Goal: Task Accomplishment & Management: Manage account settings

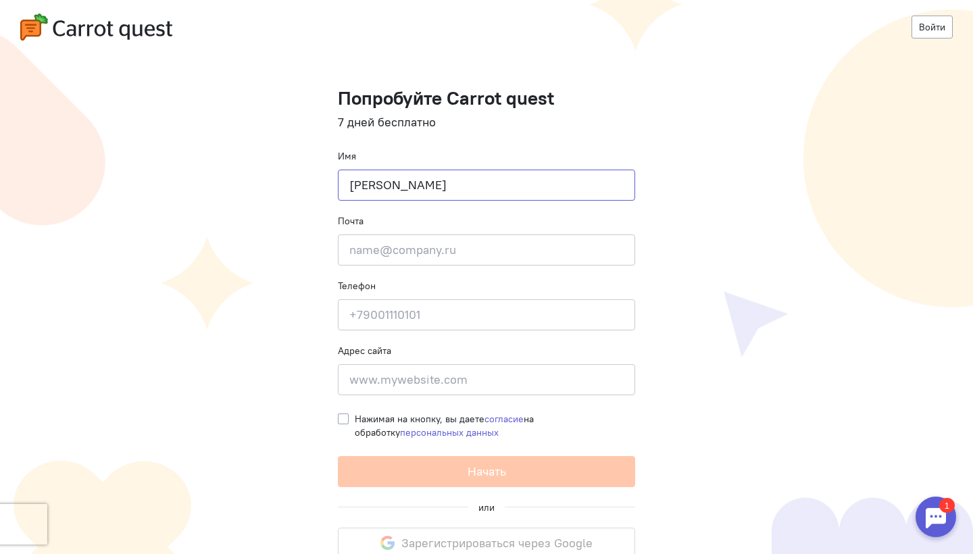
click at [463, 174] on input "[PERSON_NAME]" at bounding box center [486, 185] width 297 height 31
type input "[PERSON_NAME]"
type input "ь"
type input "[EMAIL_ADDRESS][DOMAIN_NAME]"
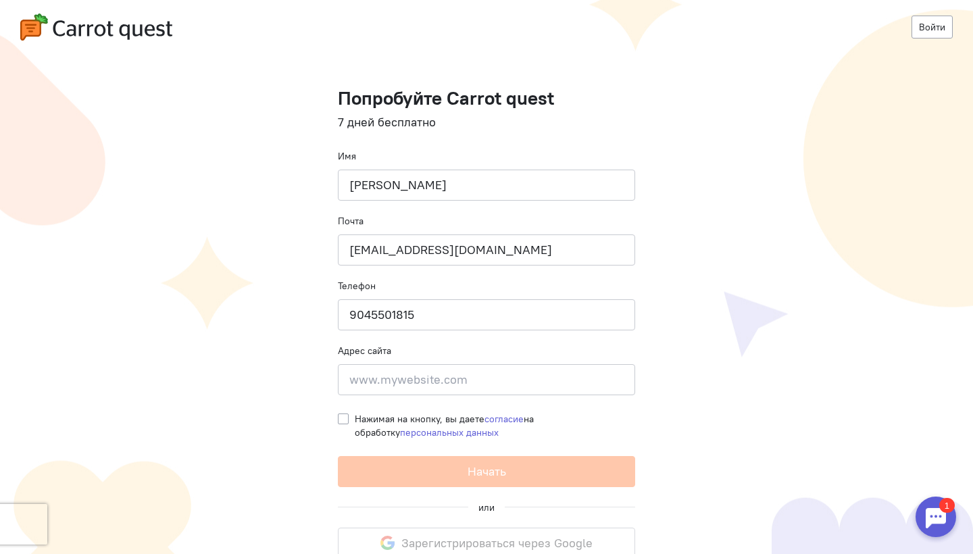
click at [352, 313] on input "9045501815" at bounding box center [486, 314] width 297 height 31
type input "79045501815"
click at [381, 395] on form "Попробуйте Carrot quest 7 дней бесплатно Имя [PERSON_NAME] Почта [EMAIL_ADDRESS…" at bounding box center [486, 287] width 297 height 399
click at [384, 384] on input at bounding box center [486, 379] width 297 height 31
type input "с"
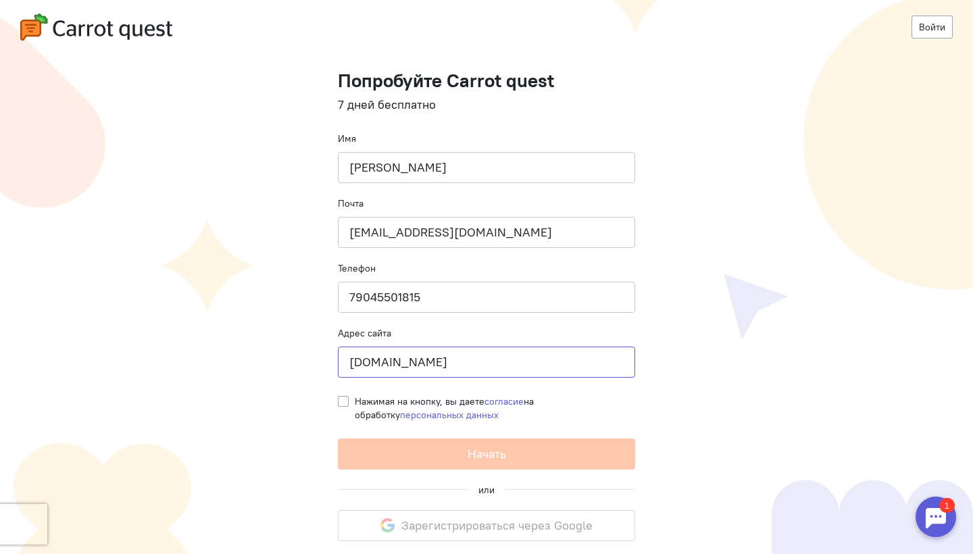
scroll to position [17, 0]
type input "[DOMAIN_NAME]"
click at [355, 403] on label "Нажимая на кнопку, вы даете согласие на обработку персональных данных" at bounding box center [495, 408] width 280 height 27
click at [345, 403] on input "Нажимая на кнопку, вы даете согласие на обработку персональных данных" at bounding box center [343, 401] width 11 height 12
checkbox input "true"
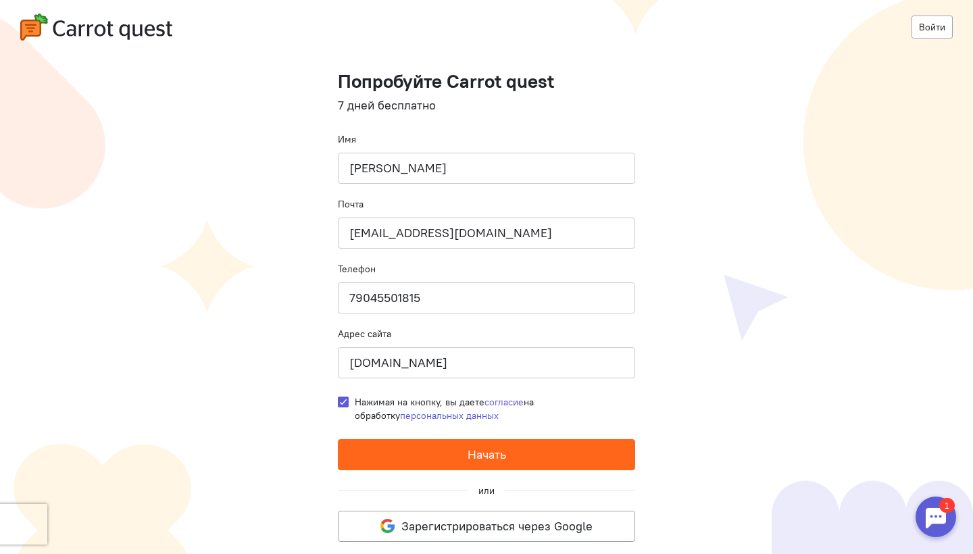
click at [445, 453] on button "Начать" at bounding box center [486, 454] width 297 height 31
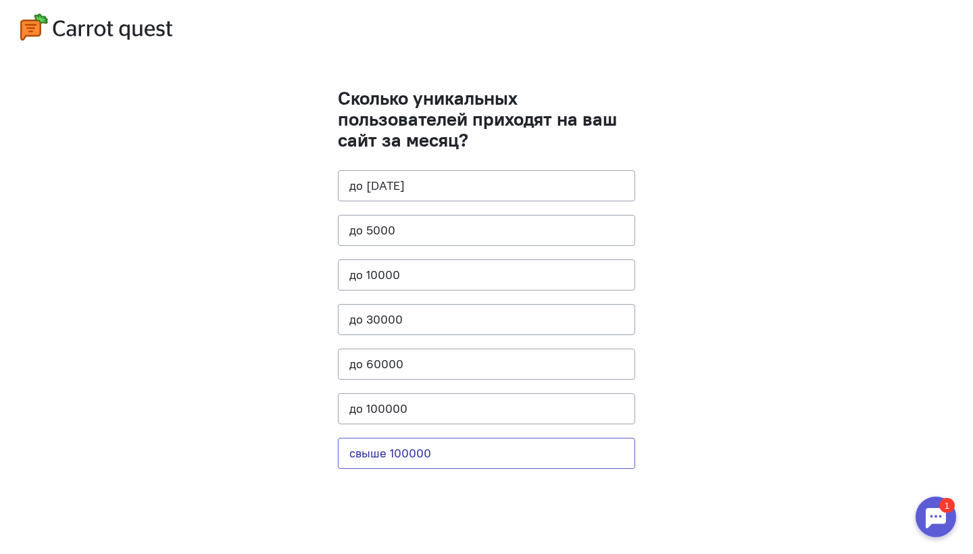
click at [429, 445] on button "свыше 100000" at bounding box center [486, 453] width 297 height 31
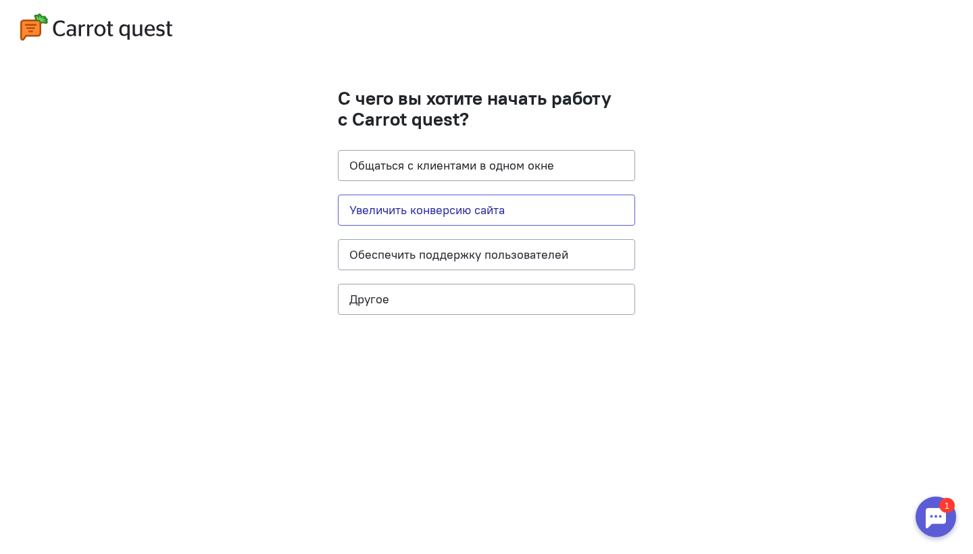
click at [529, 208] on button "Увеличить конверсию сайта" at bounding box center [486, 210] width 297 height 31
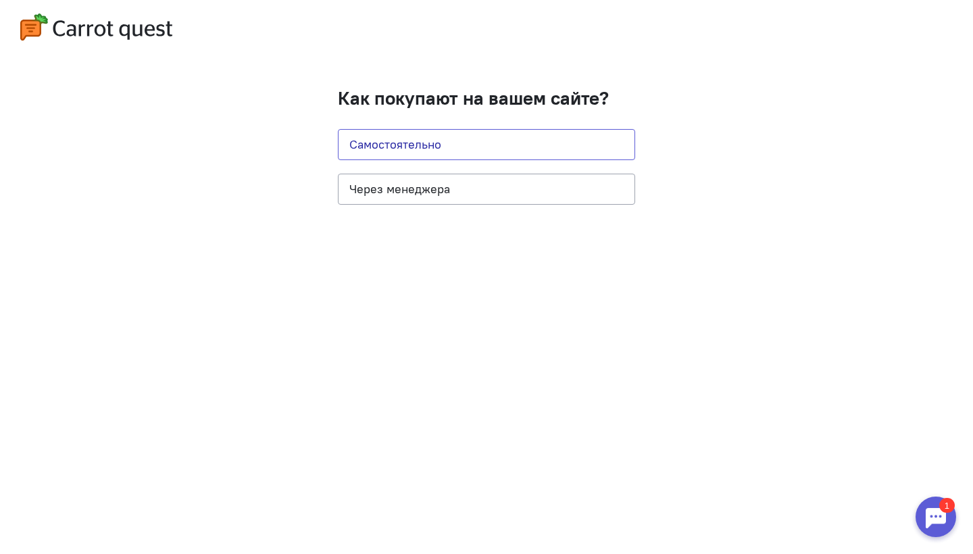
click at [494, 147] on button "Самостоятельно" at bounding box center [486, 144] width 297 height 31
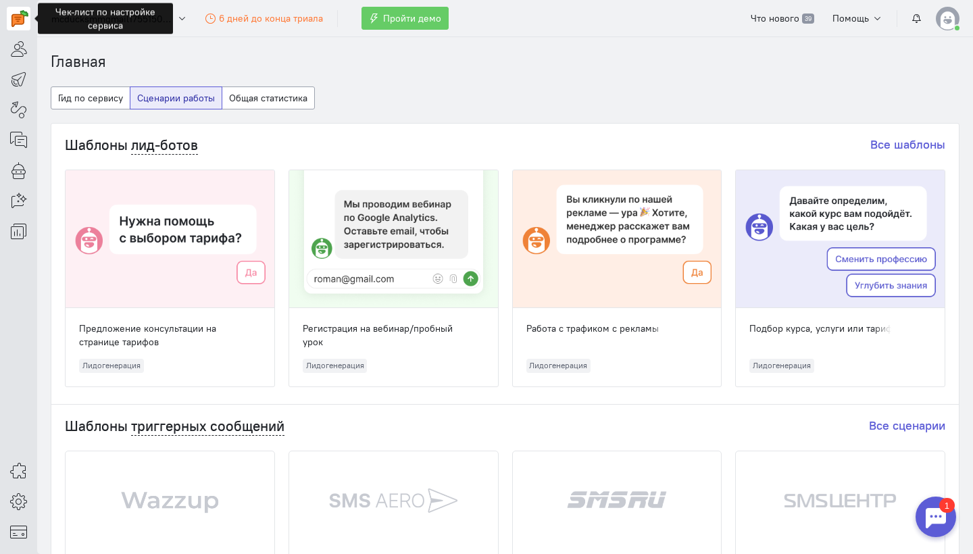
click at [20, 25] on img at bounding box center [19, 18] width 17 height 17
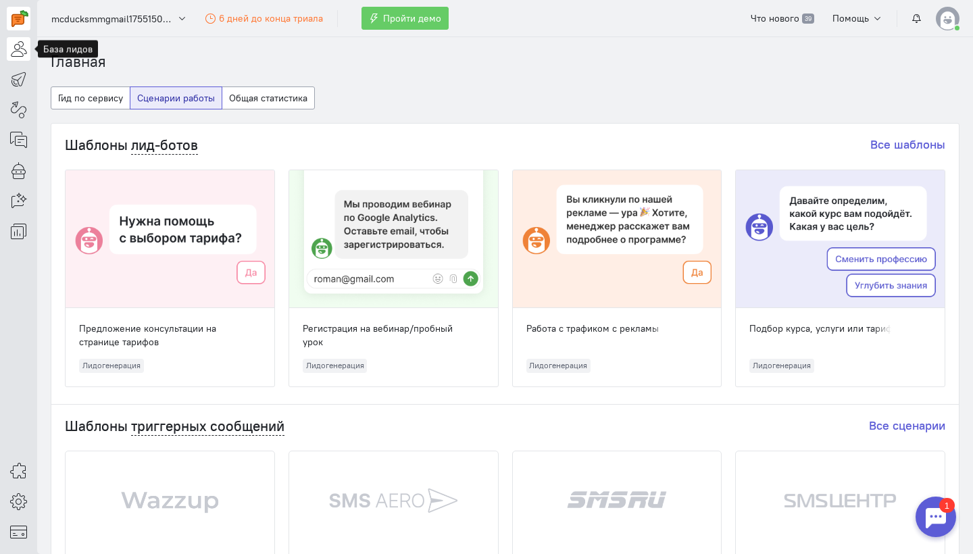
click at [16, 52] on icon at bounding box center [18, 49] width 17 height 16
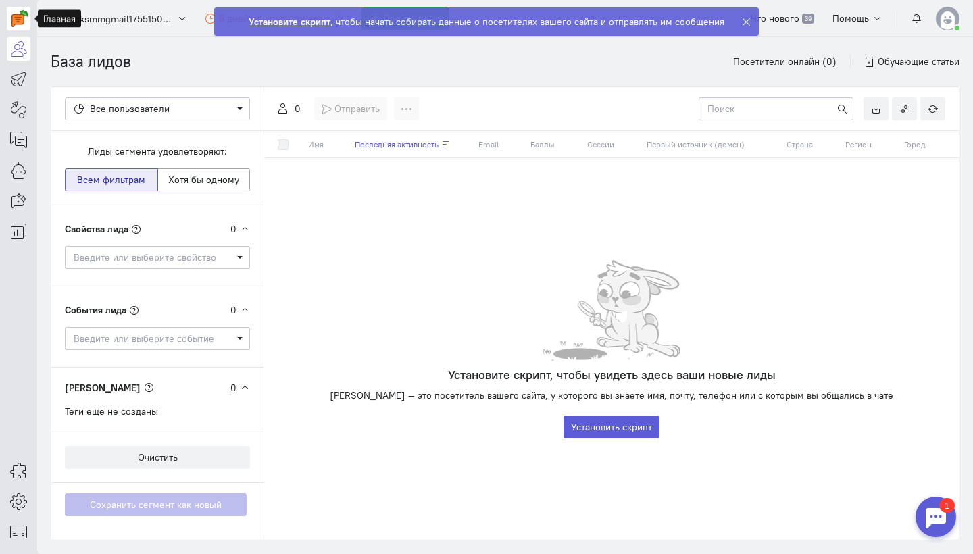
click at [19, 16] on img at bounding box center [19, 18] width 17 height 17
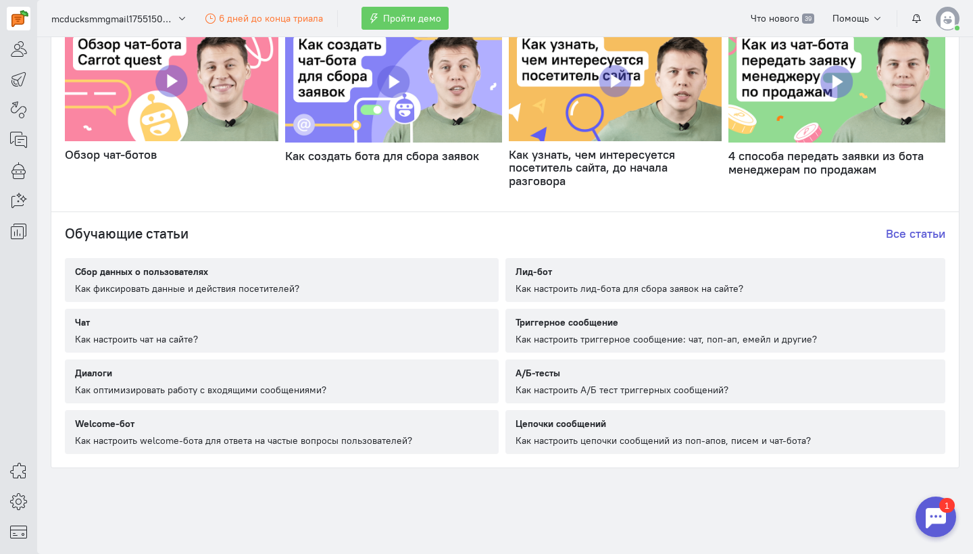
scroll to position [706, 0]
click at [16, 20] on img at bounding box center [19, 18] width 17 height 17
click at [17, 20] on img at bounding box center [19, 18] width 17 height 17
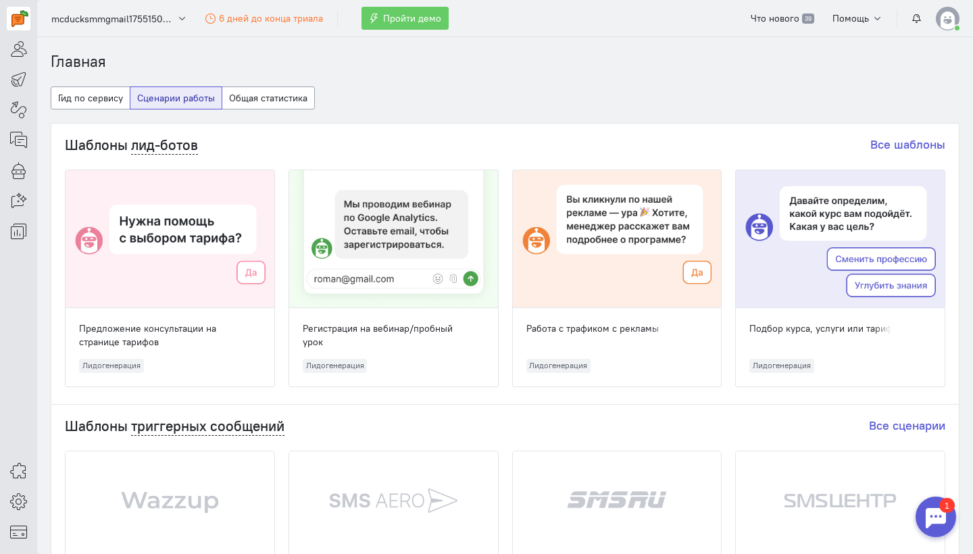
scroll to position [0, 0]
click at [906, 141] on link "Все шаблоны" at bounding box center [907, 144] width 75 height 16
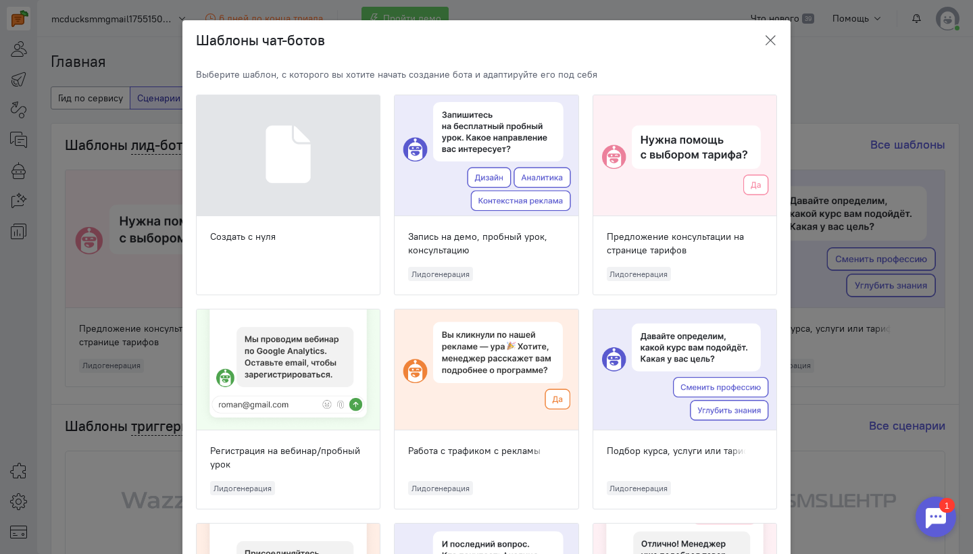
click at [767, 40] on icon "button" at bounding box center [770, 41] width 14 height 14
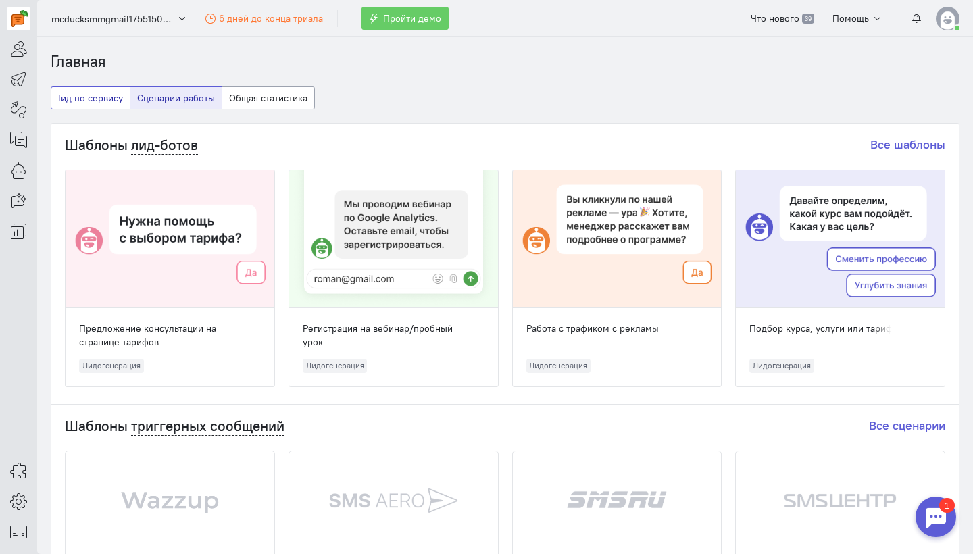
click at [82, 107] on button "Гид по сервису" at bounding box center [91, 97] width 80 height 23
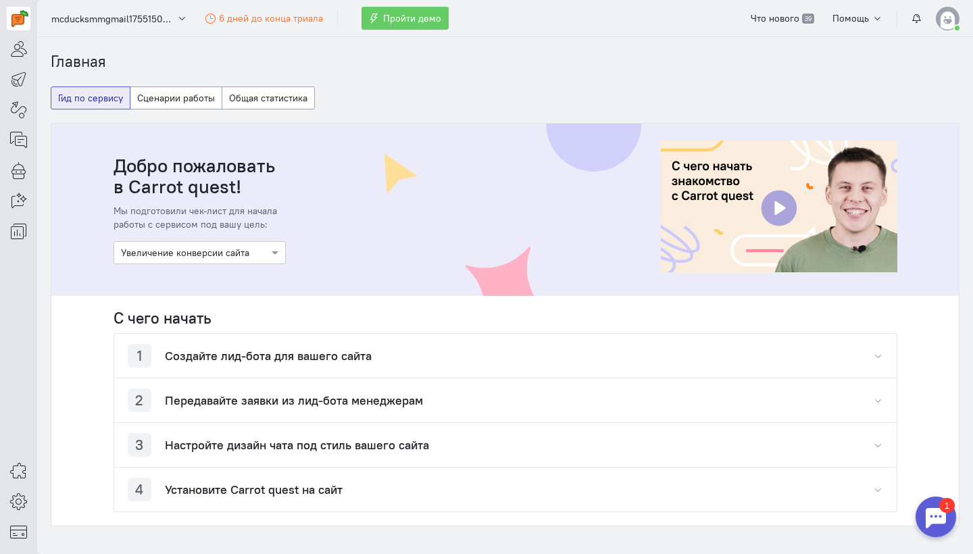
click at [214, 252] on div at bounding box center [199, 252] width 171 height 14
click at [207, 297] on div "Общение с пользователями" at bounding box center [200, 300] width 172 height 24
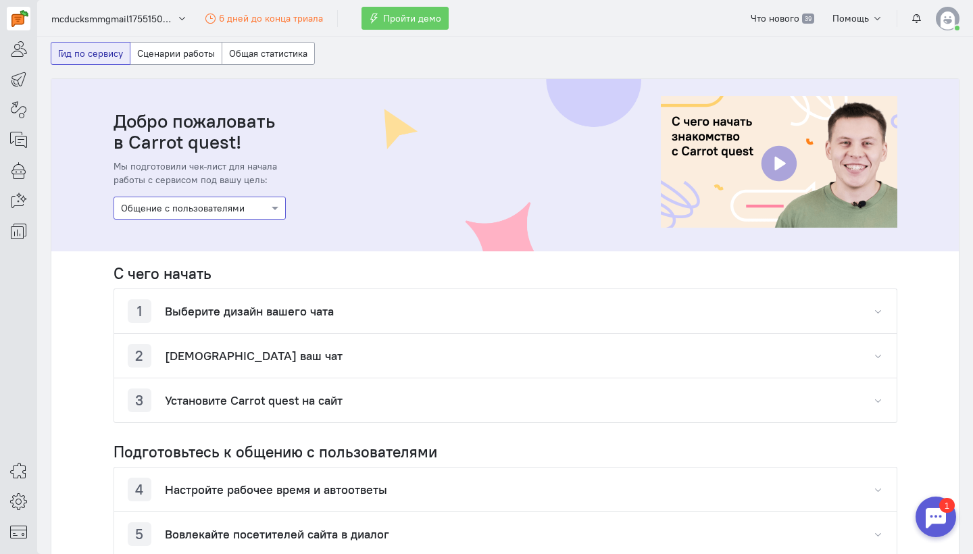
scroll to position [47, 0]
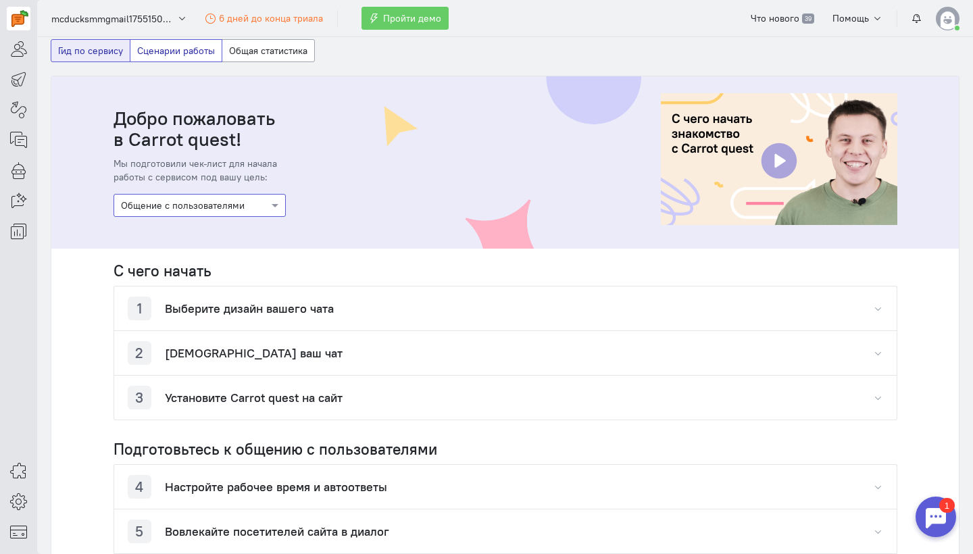
click at [175, 43] on button "Сценарии работы" at bounding box center [176, 50] width 93 height 23
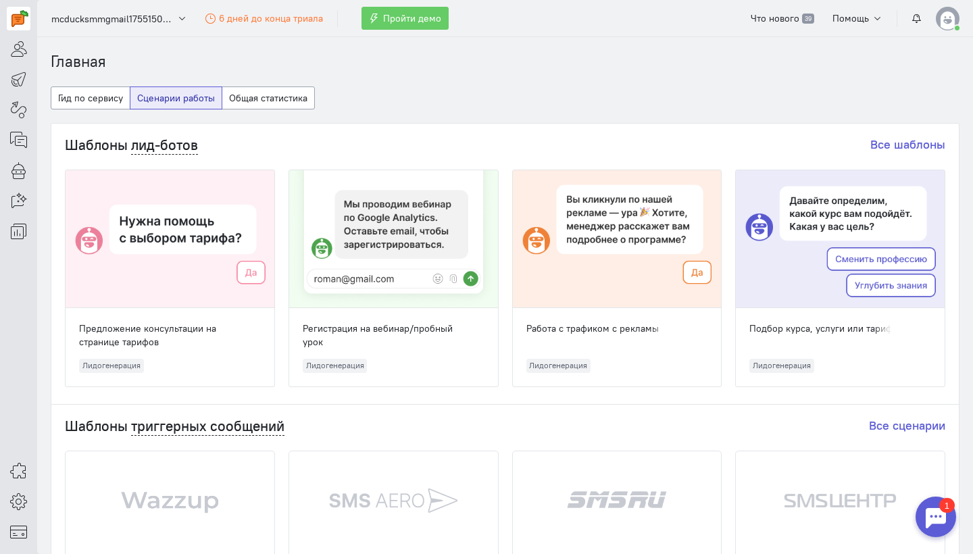
scroll to position [0, 0]
click at [17, 88] on link at bounding box center [19, 80] width 24 height 24
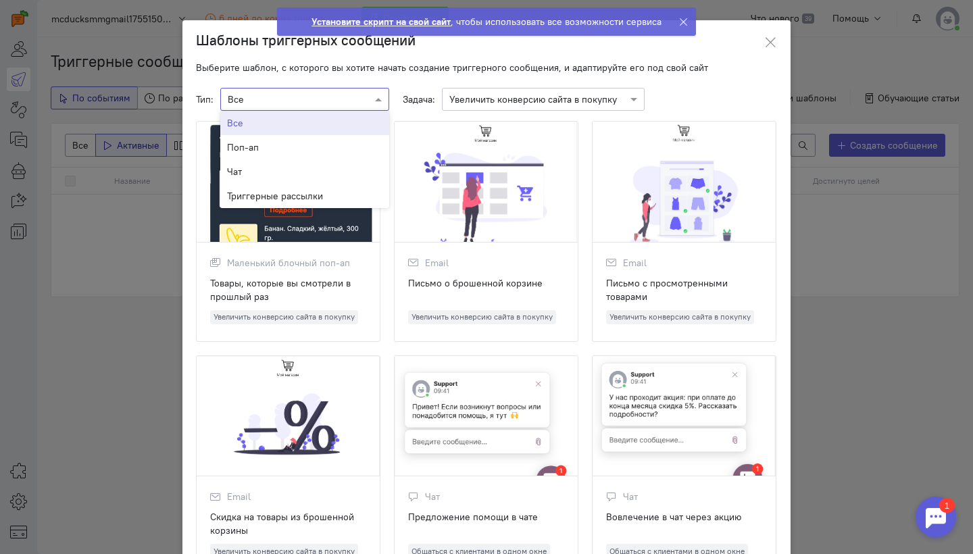
click at [270, 102] on input "text" at bounding box center [291, 99] width 127 height 14
click at [252, 174] on div "Чат" at bounding box center [304, 172] width 155 height 14
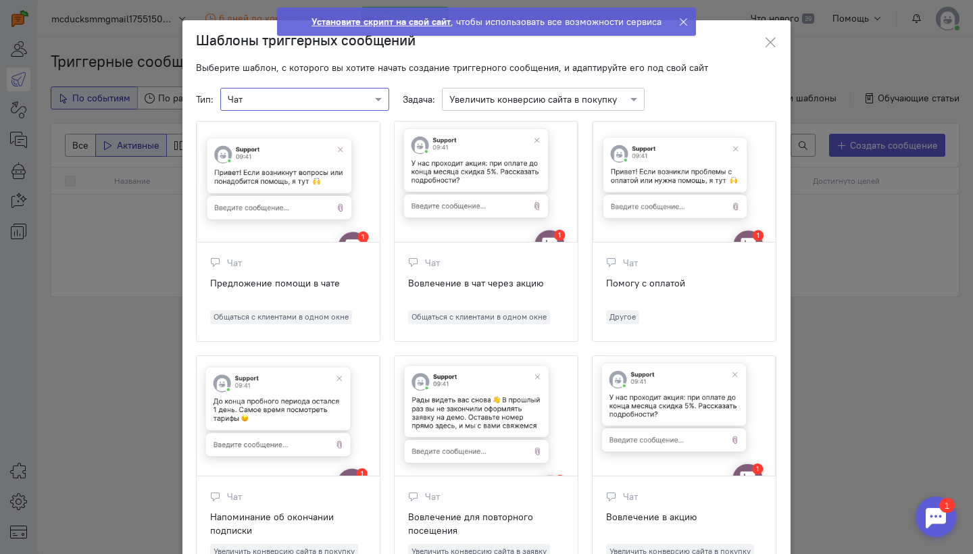
click at [552, 97] on input "text" at bounding box center [529, 99] width 161 height 14
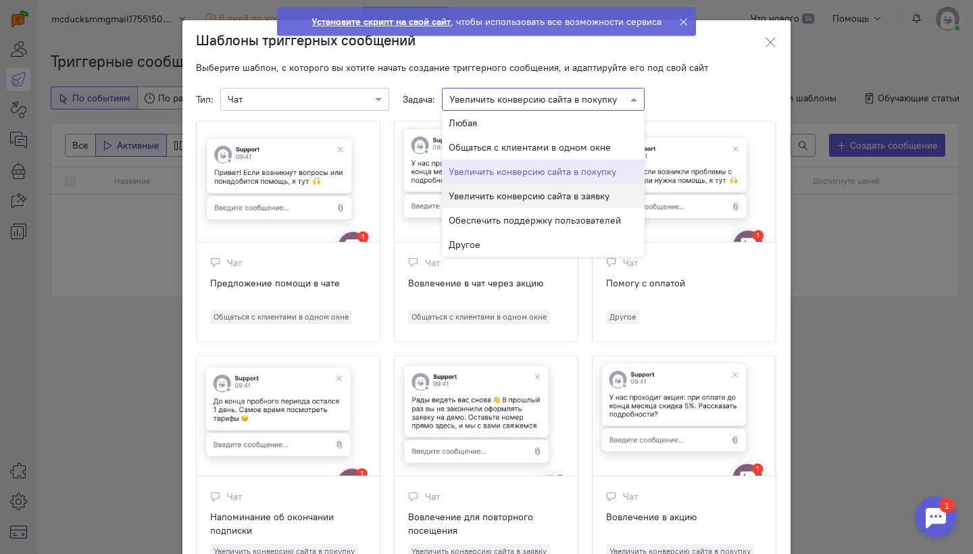
click at [543, 196] on span "Увеличить конверсию сайта в заявку" at bounding box center [529, 196] width 161 height 12
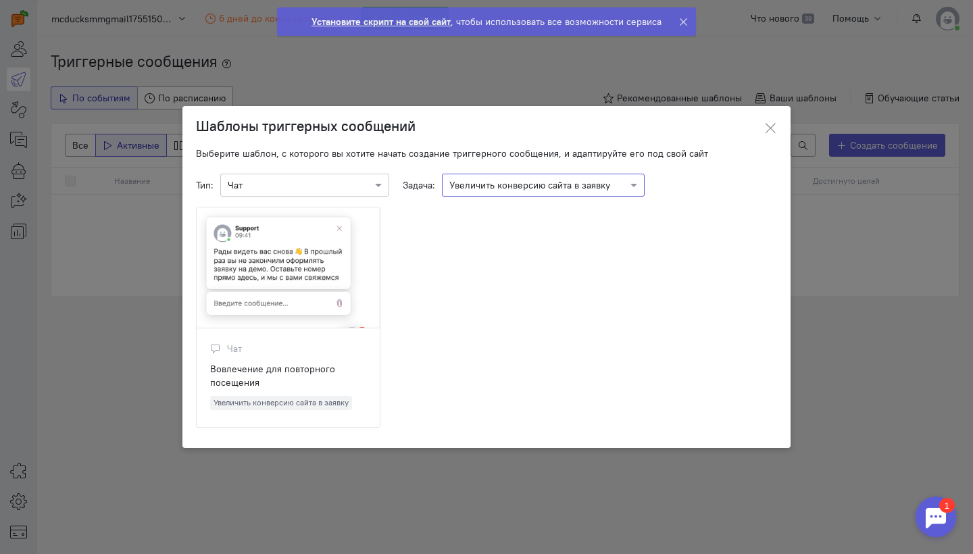
click at [316, 374] on div "Вовлечение для повторного посещения" at bounding box center [288, 375] width 156 height 27
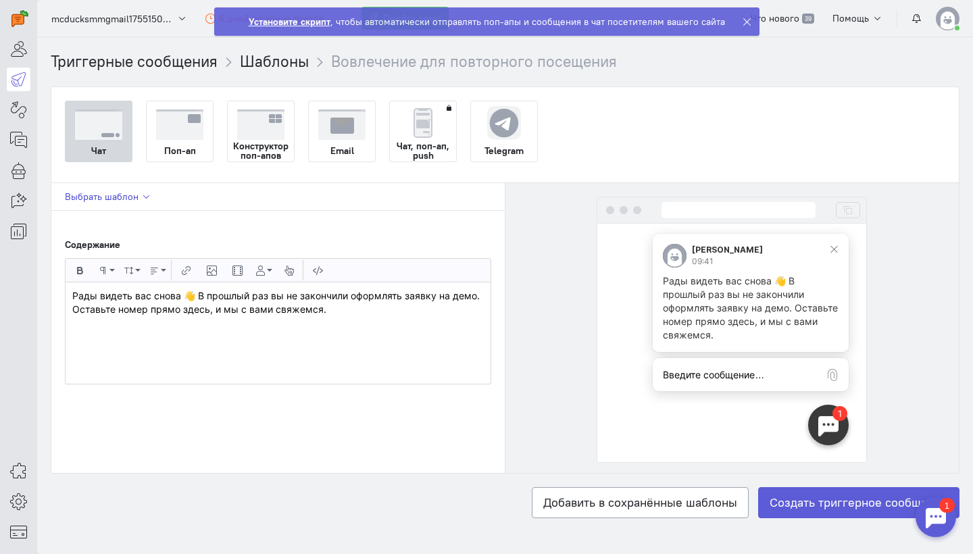
click at [141, 197] on icon "button" at bounding box center [146, 197] width 10 height 10
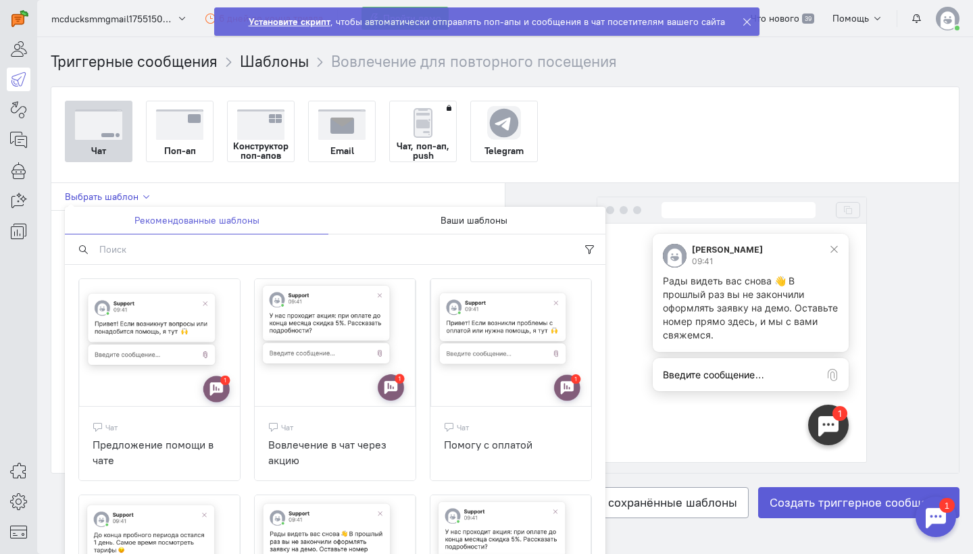
click at [136, 196] on span "Выбрать шаблон" at bounding box center [102, 197] width 74 height 12
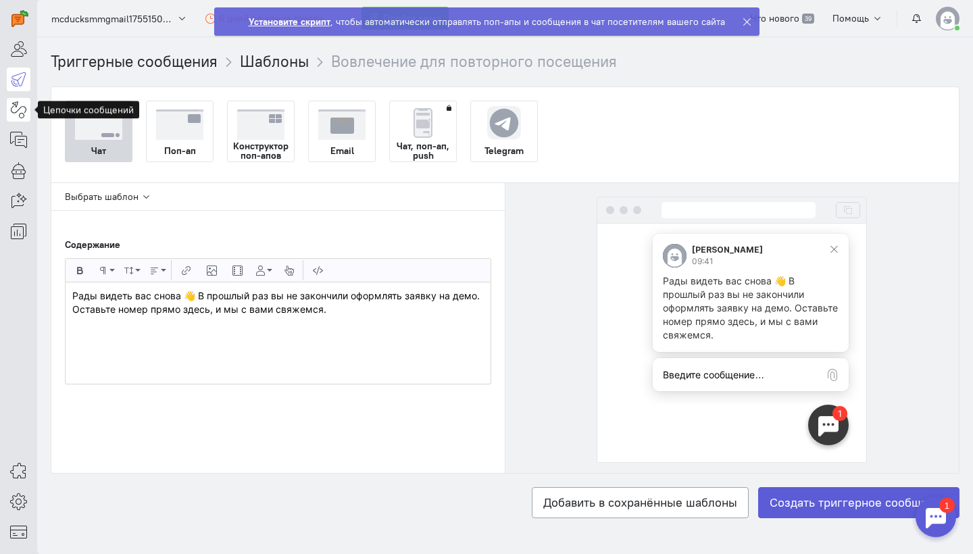
click at [21, 105] on icon at bounding box center [18, 109] width 17 height 16
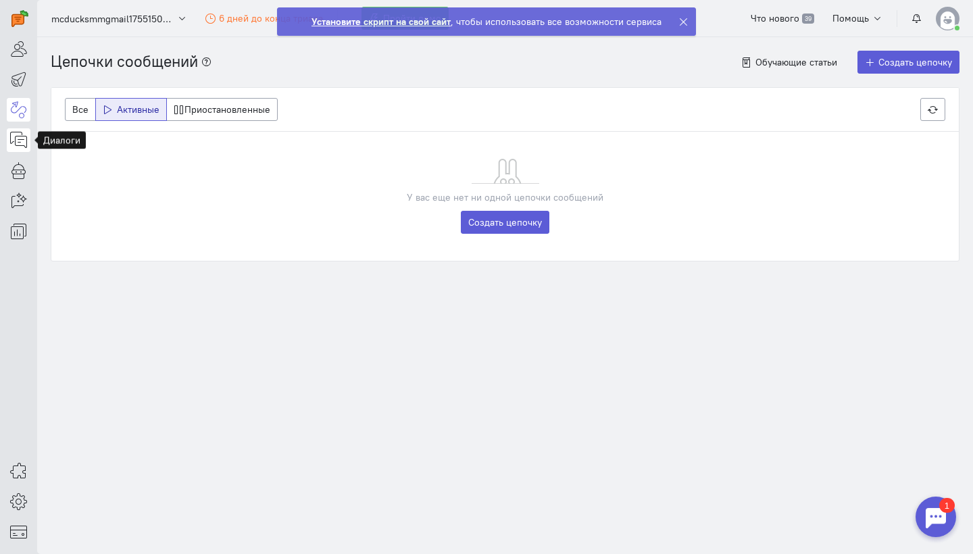
click at [21, 139] on icon at bounding box center [18, 140] width 17 height 16
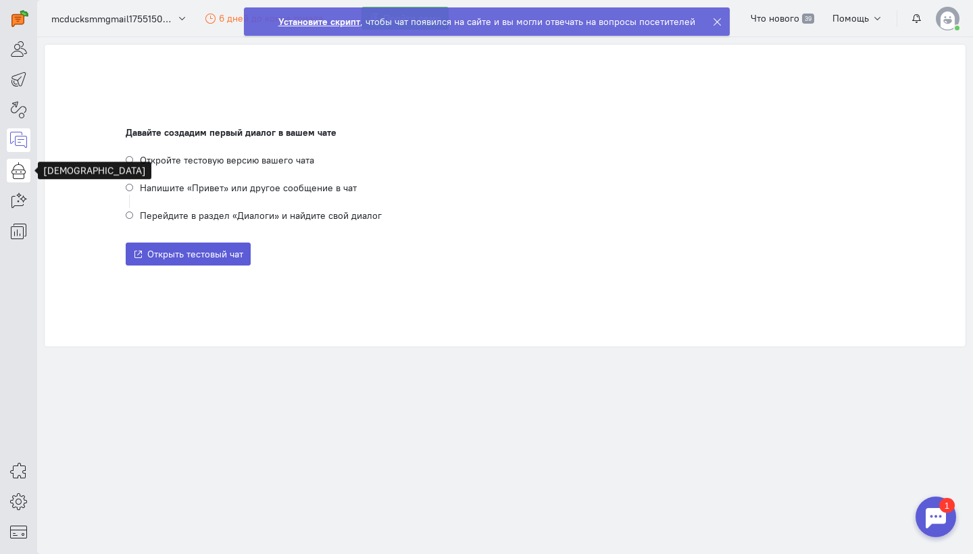
click at [15, 170] on icon at bounding box center [18, 170] width 17 height 16
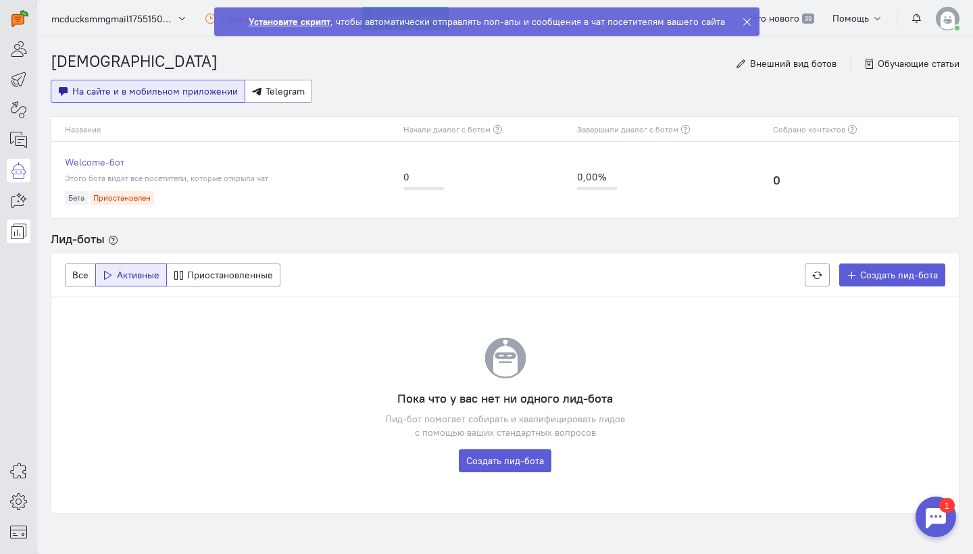
click at [18, 232] on icon at bounding box center [18, 231] width 17 height 16
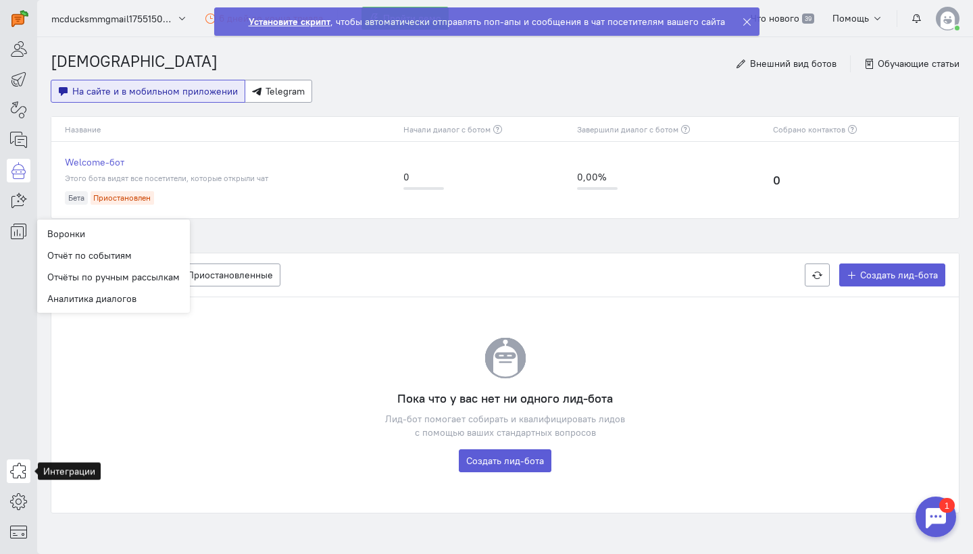
click at [20, 474] on icon at bounding box center [18, 471] width 17 height 16
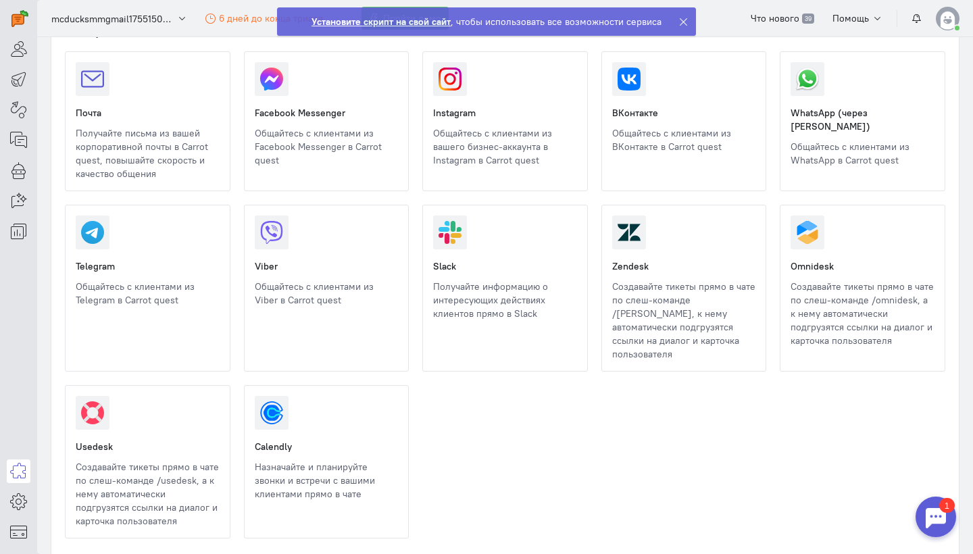
scroll to position [136, 0]
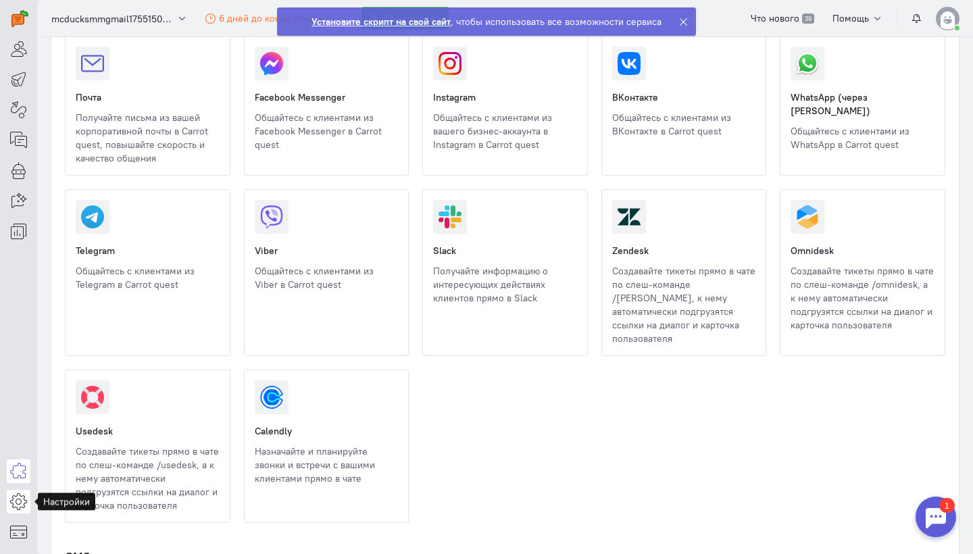
click at [14, 496] on icon at bounding box center [18, 501] width 17 height 16
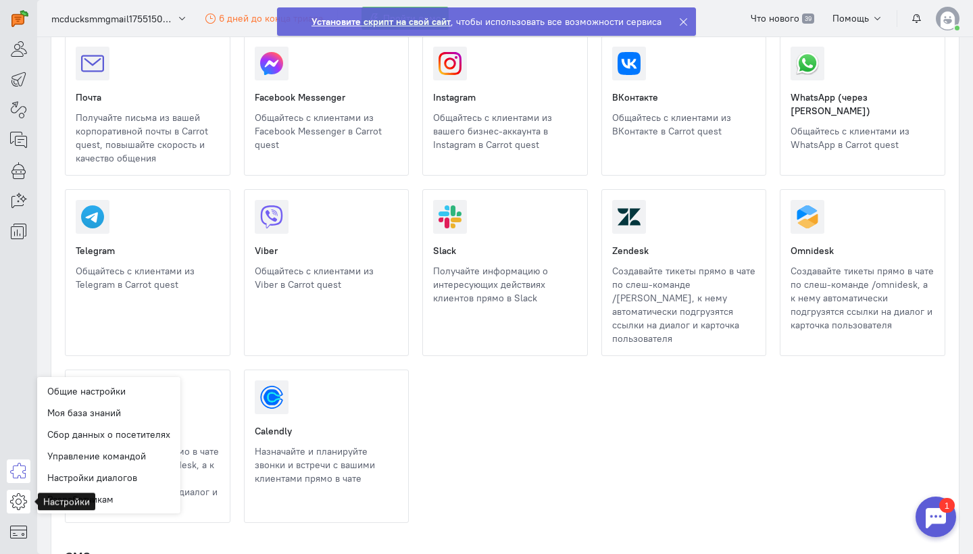
click at [14, 496] on icon at bounding box center [18, 501] width 17 height 16
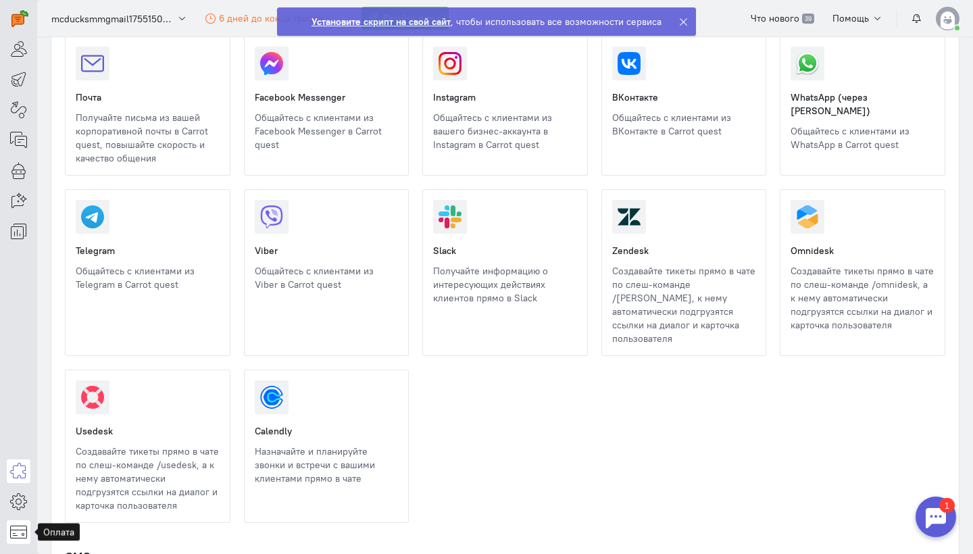
click at [11, 536] on icon at bounding box center [18, 532] width 17 height 16
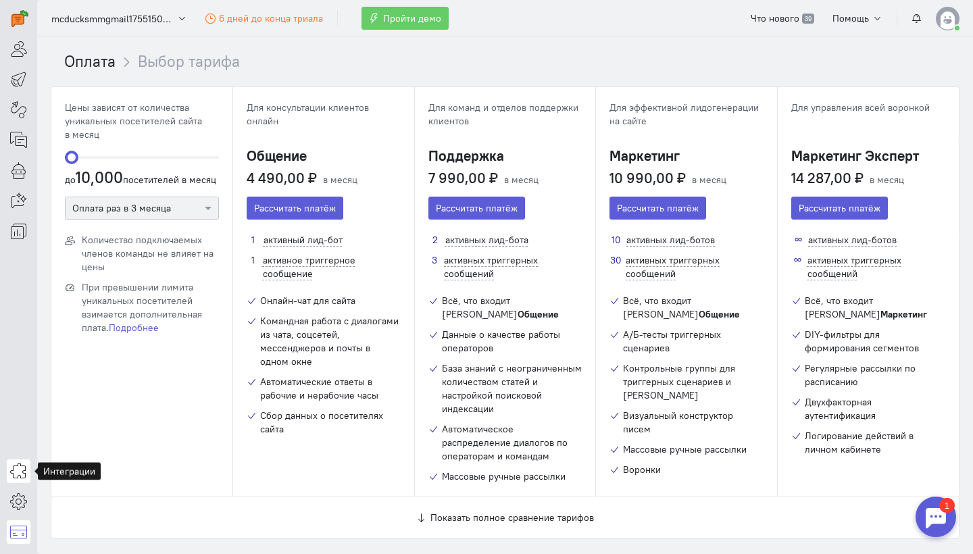
click at [21, 474] on icon at bounding box center [18, 471] width 17 height 16
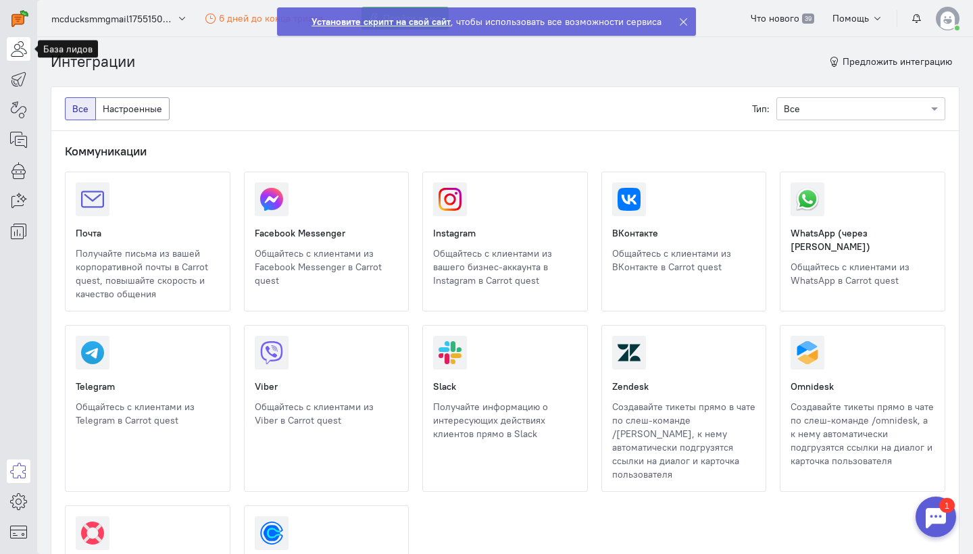
click at [17, 50] on icon at bounding box center [18, 49] width 17 height 16
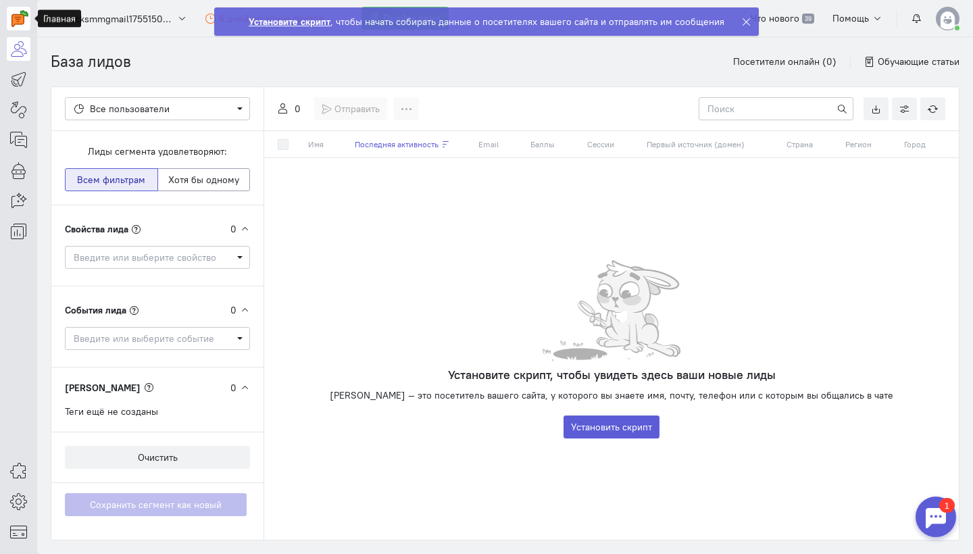
click at [23, 26] on img at bounding box center [19, 18] width 17 height 17
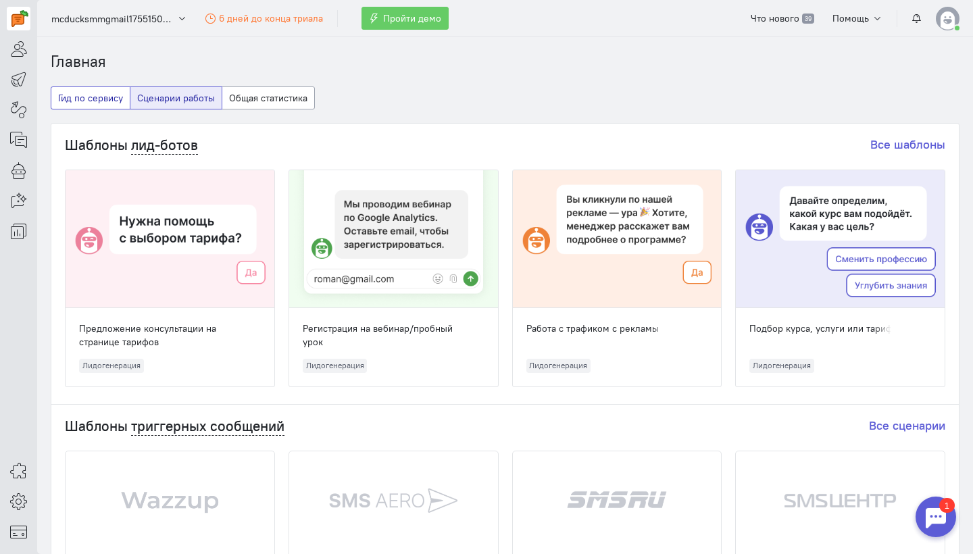
click at [97, 95] on button "Гид по сервису" at bounding box center [91, 97] width 80 height 23
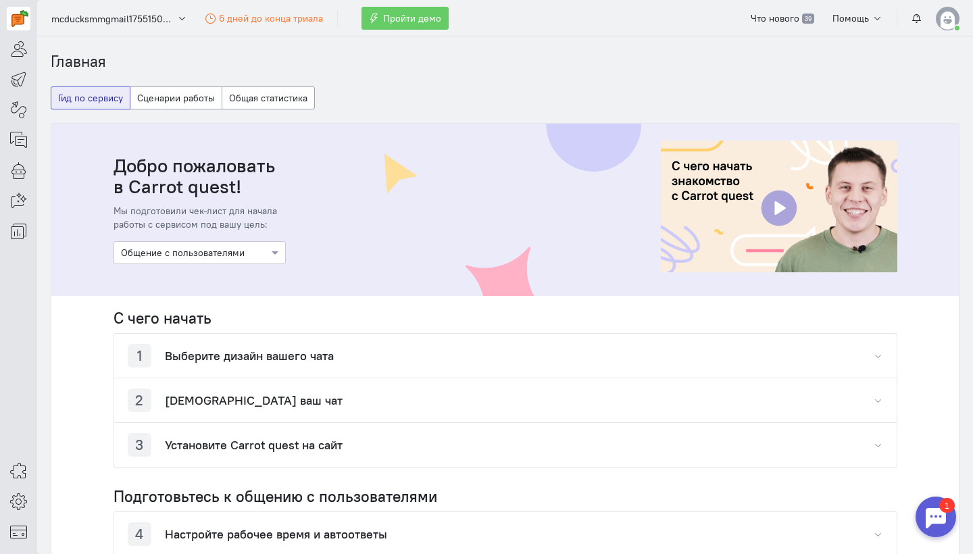
click at [217, 355] on h4 "Выберите дизайн вашего чата" at bounding box center [249, 356] width 169 height 14
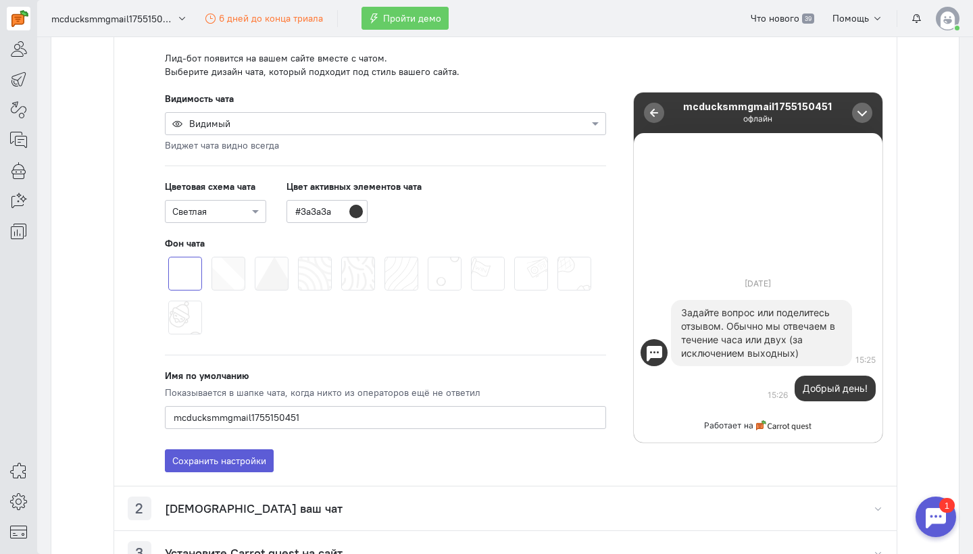
scroll to position [348, 0]
click at [599, 117] on span at bounding box center [596, 123] width 17 height 14
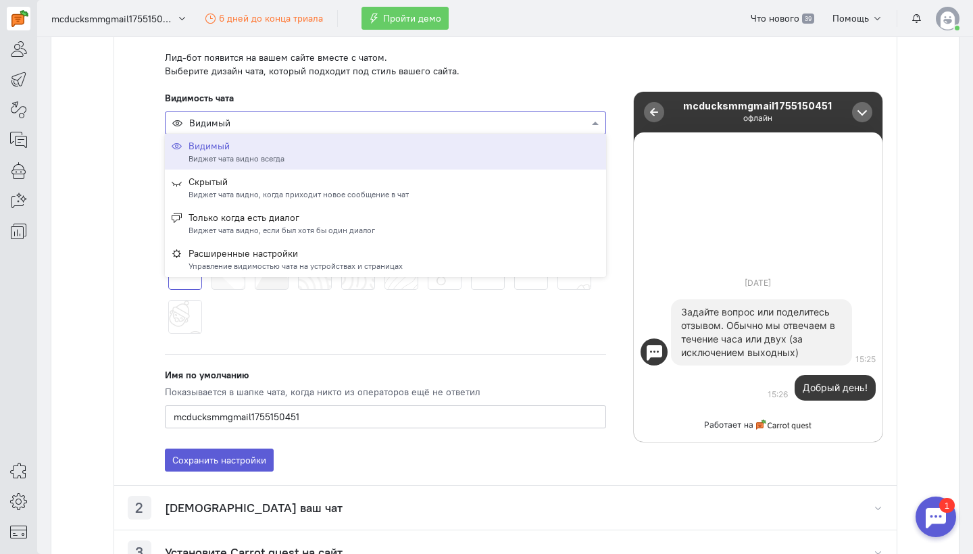
click at [238, 145] on div "Видимый" at bounding box center [236, 146] width 96 height 14
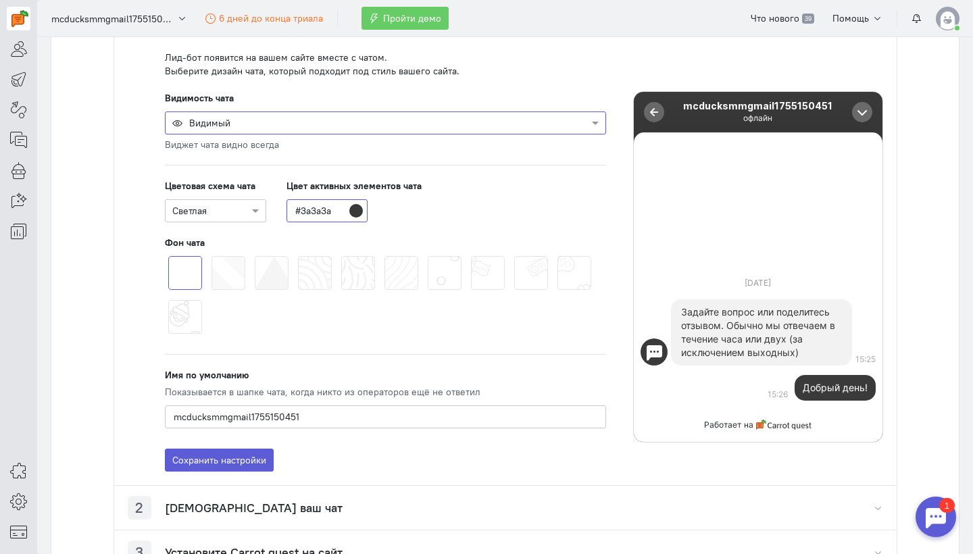
click at [333, 212] on input "#3a3a3a" at bounding box center [326, 210] width 81 height 23
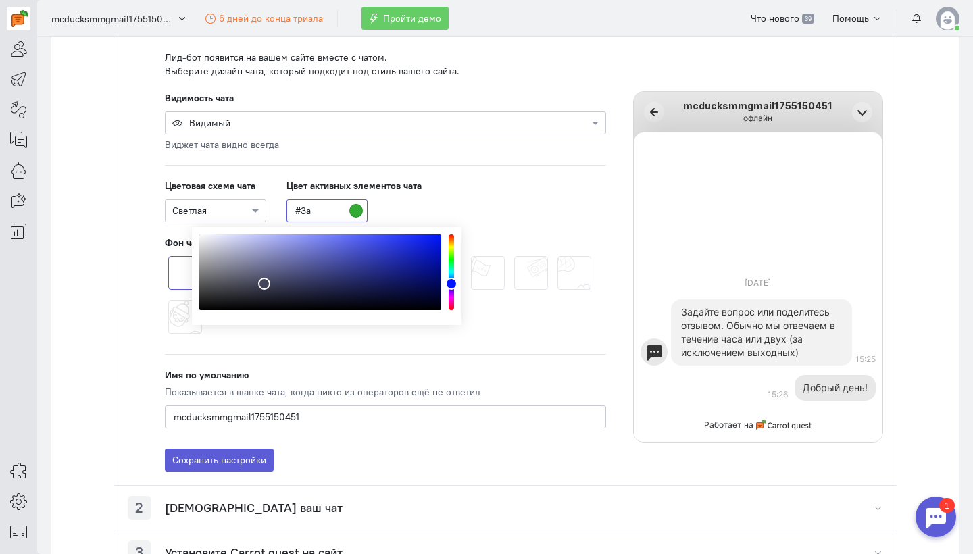
type input "#3"
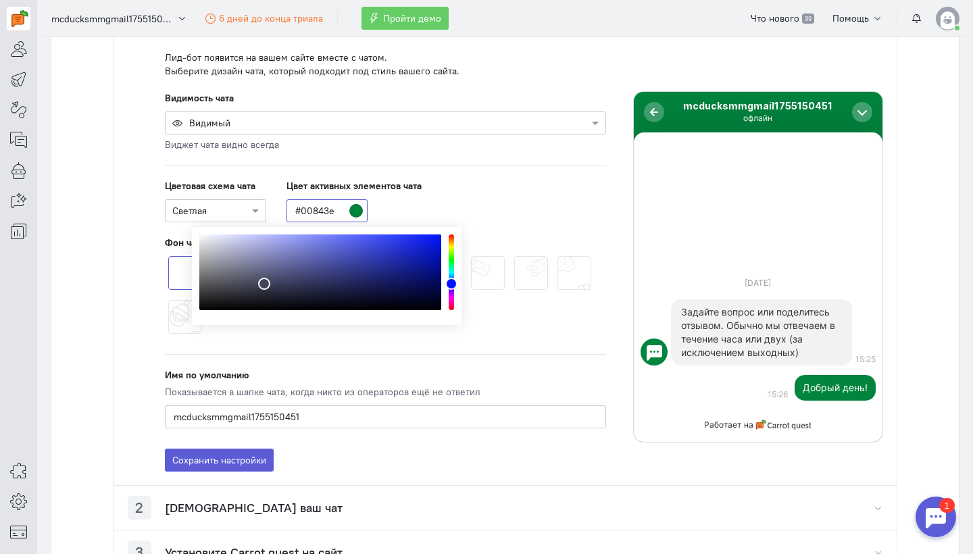
type input "#00843e"
click at [447, 197] on div "Цветовая схема чата Светлая Цвет активных элементов чата #00843e" at bounding box center [385, 200] width 441 height 43
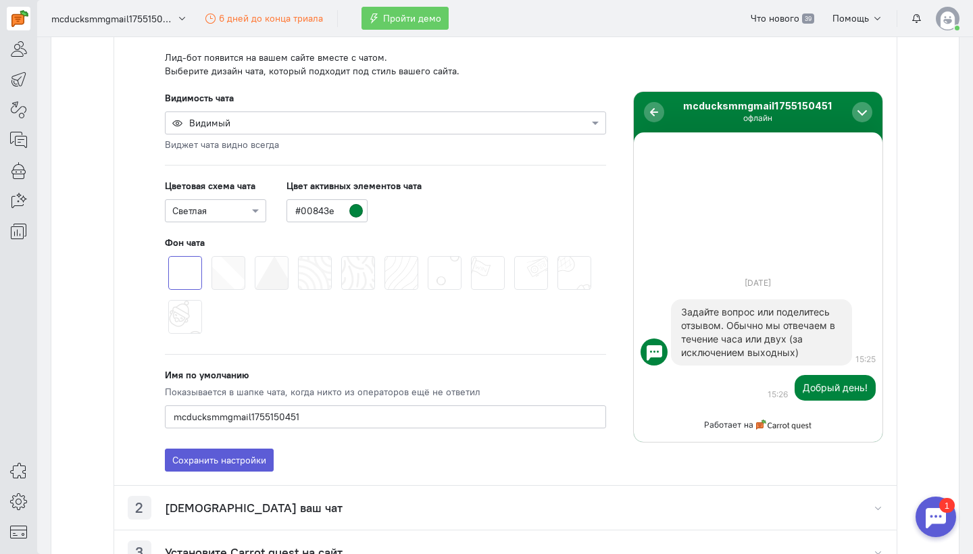
click at [211, 256] on span at bounding box center [211, 256] width 0 height 0
click at [0, 0] on input "radio" at bounding box center [0, 0] width 0 height 0
click at [255, 256] on span at bounding box center [255, 256] width 0 height 0
click at [0, 0] on input "radio" at bounding box center [0, 0] width 0 height 0
click at [168, 256] on span at bounding box center [168, 256] width 0 height 0
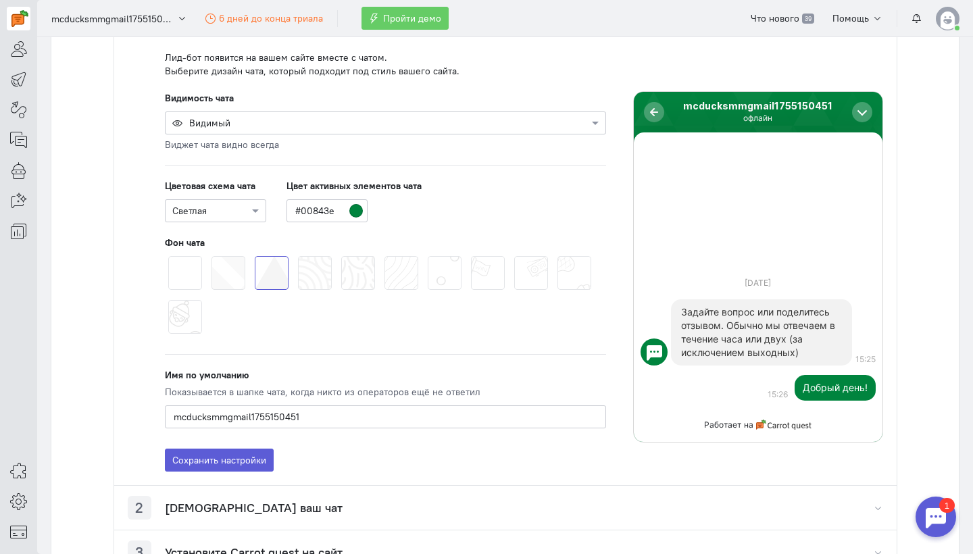
click at [0, 0] on input "radio" at bounding box center [0, 0] width 0 height 0
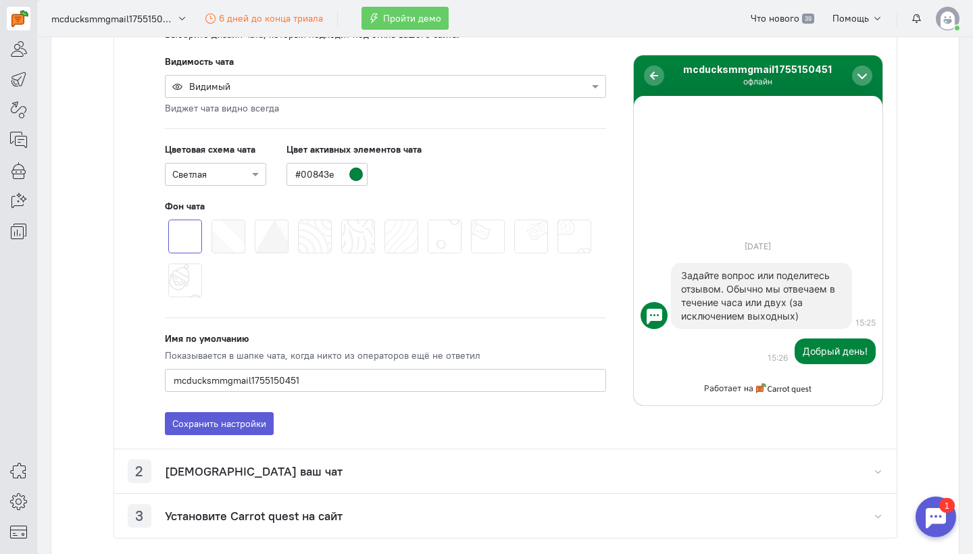
scroll to position [426, 0]
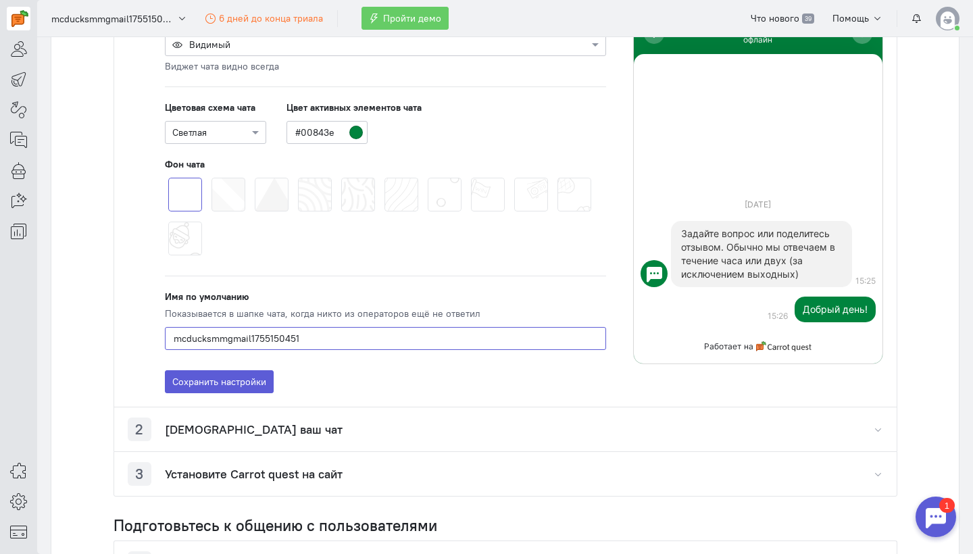
click at [220, 346] on input "mcducksmmgmail1755150451" at bounding box center [385, 338] width 441 height 23
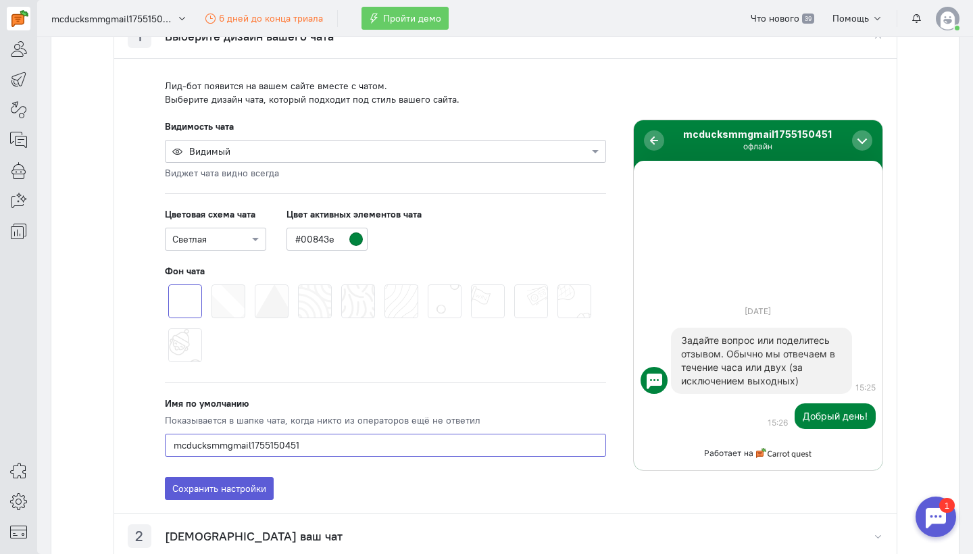
scroll to position [315, 0]
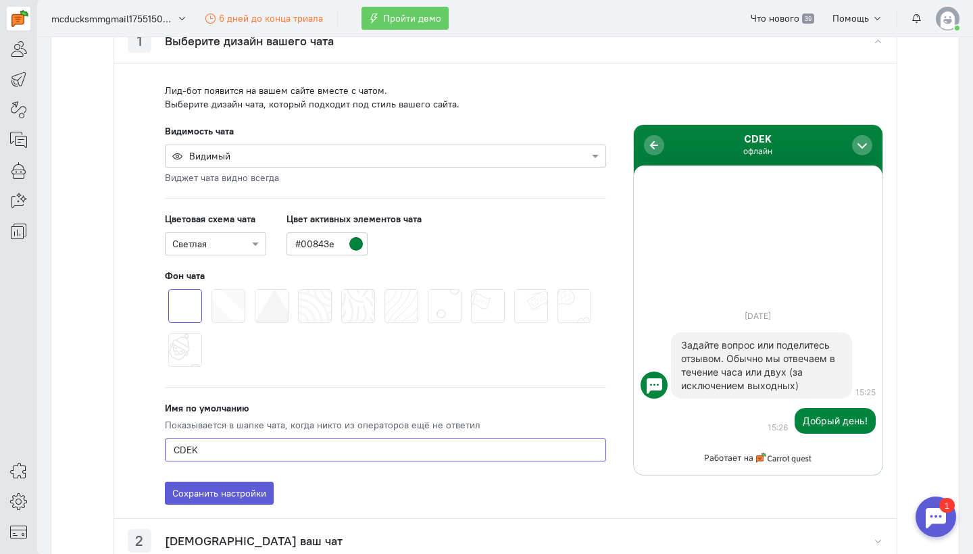
click at [176, 446] on input "CDEK" at bounding box center [385, 449] width 441 height 23
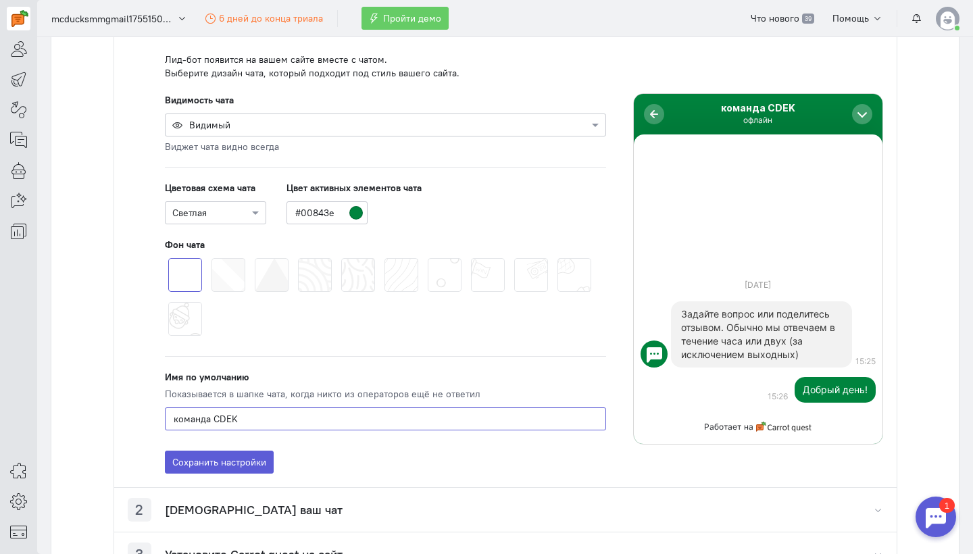
scroll to position [355, 0]
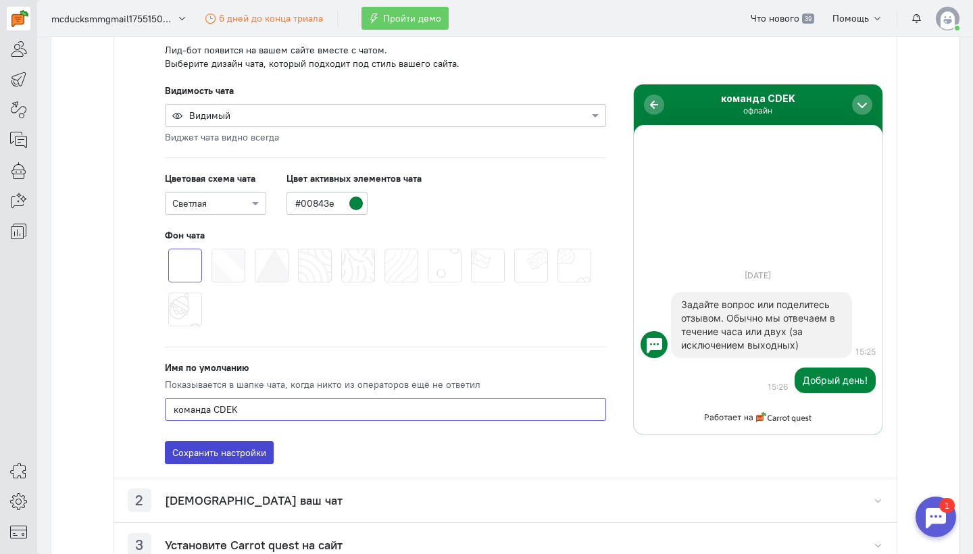
type input "команда CDEK"
click at [206, 449] on button "Сохранить настройки" at bounding box center [219, 452] width 109 height 23
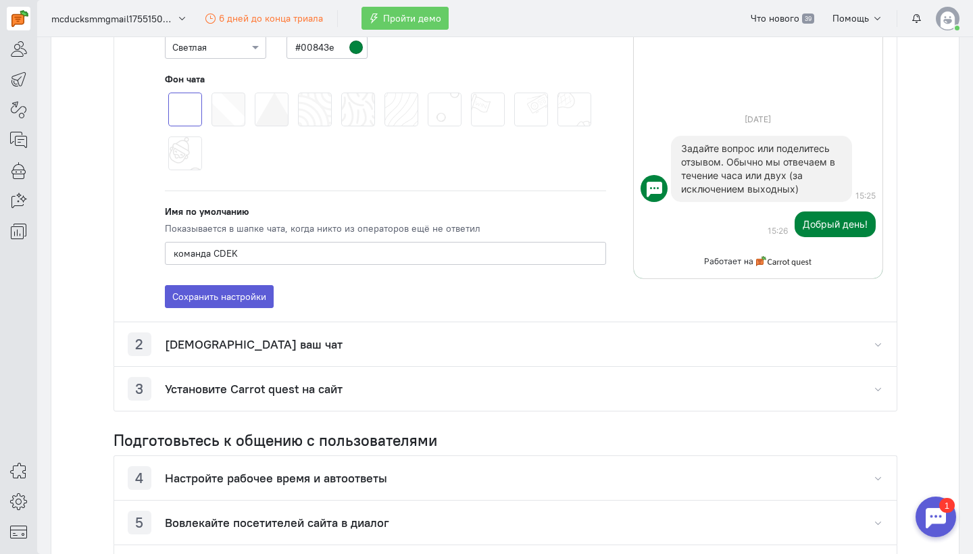
scroll to position [578, 0]
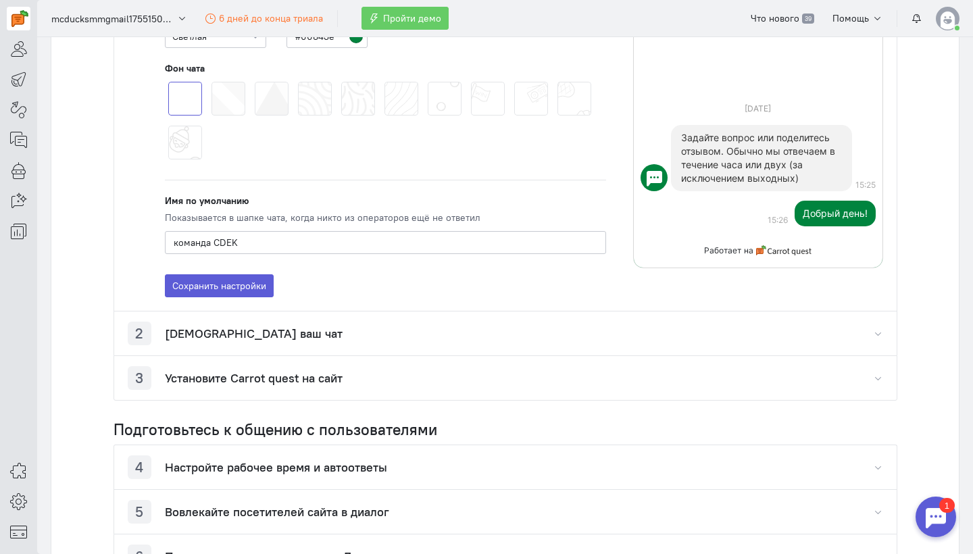
click at [192, 328] on h4 "Протестируйте ваш чат" at bounding box center [254, 334] width 178 height 14
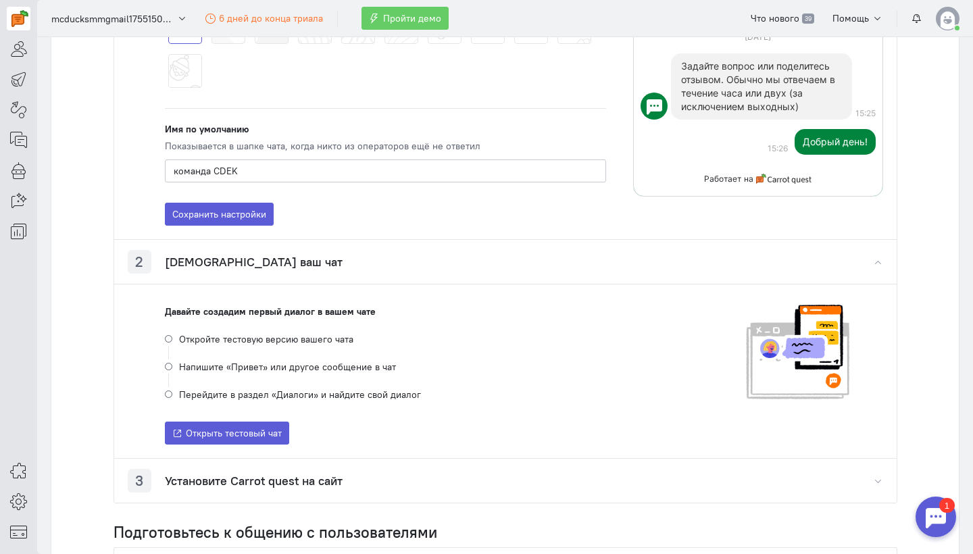
scroll to position [650, 0]
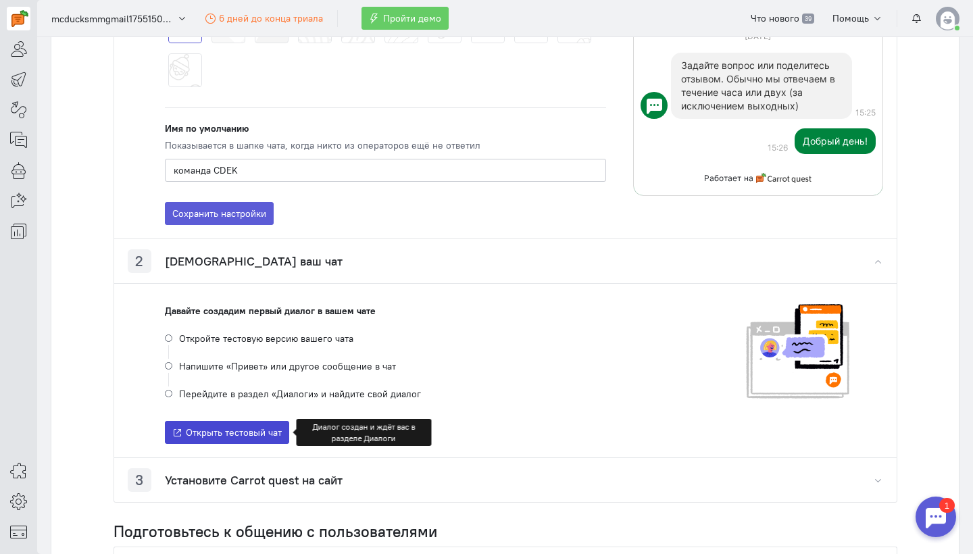
click at [199, 431] on span "Открыть тестовый чат" at bounding box center [234, 432] width 96 height 12
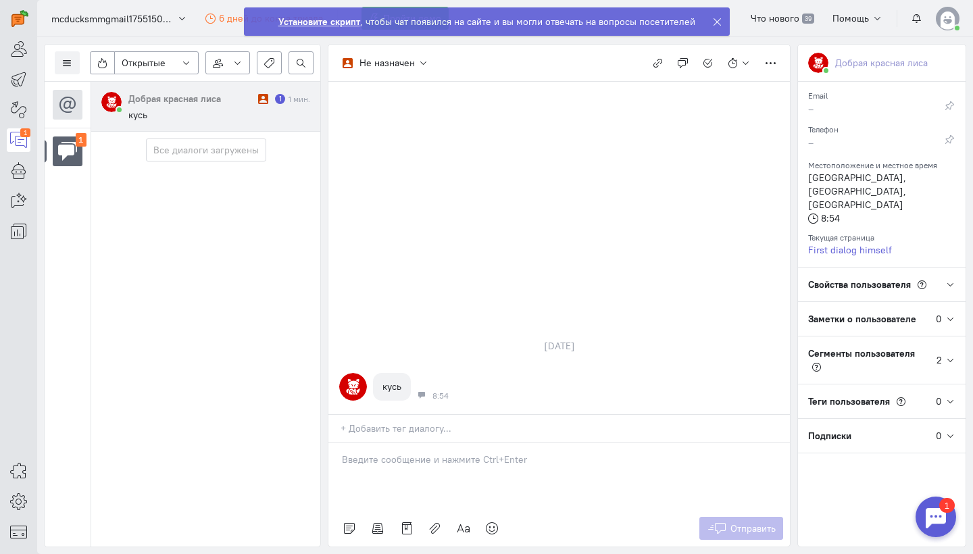
click at [951, 352] on div "Сегменты пользователя 2" at bounding box center [882, 359] width 168 height 47
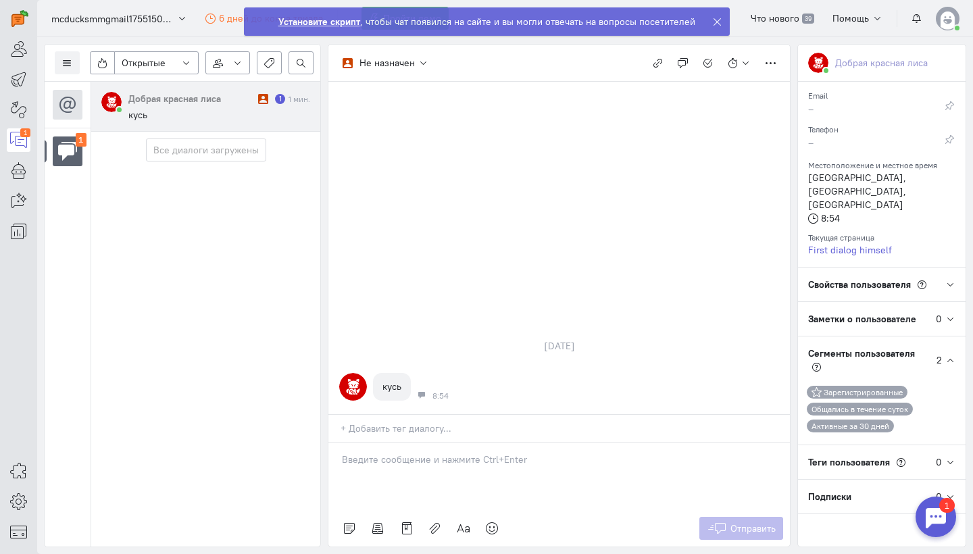
click at [950, 355] on icon at bounding box center [950, 360] width 10 height 10
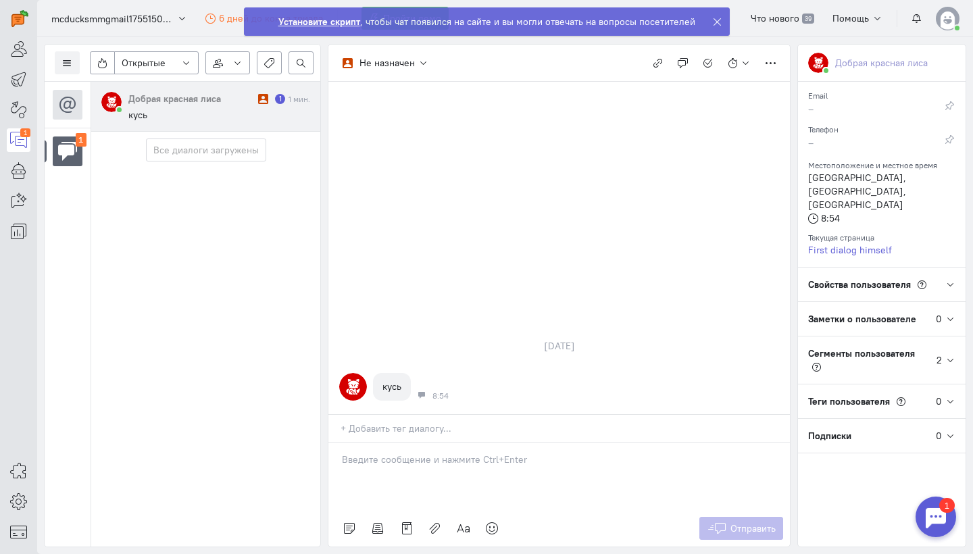
click at [947, 397] on icon at bounding box center [950, 402] width 10 height 10
click at [15, 163] on icon at bounding box center [18, 170] width 17 height 16
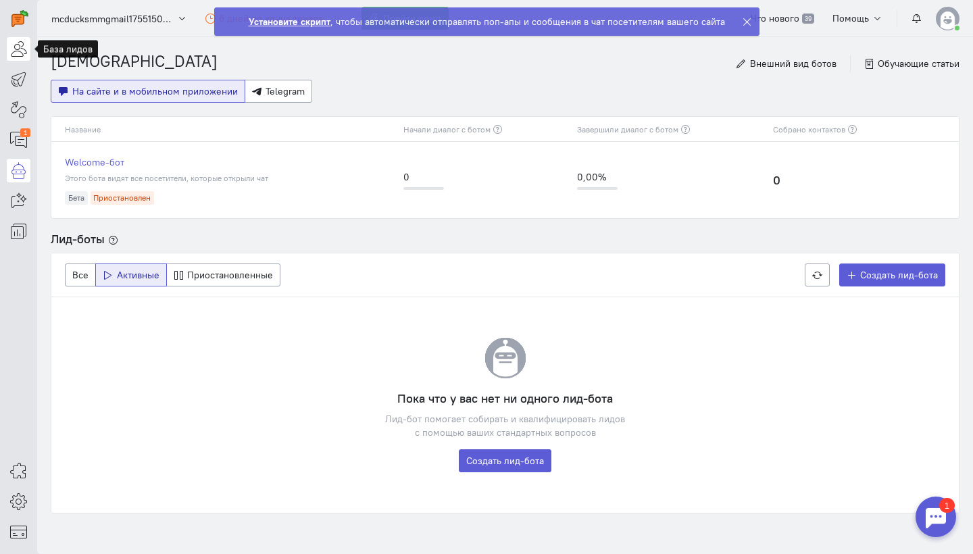
click at [14, 55] on icon at bounding box center [18, 49] width 17 height 16
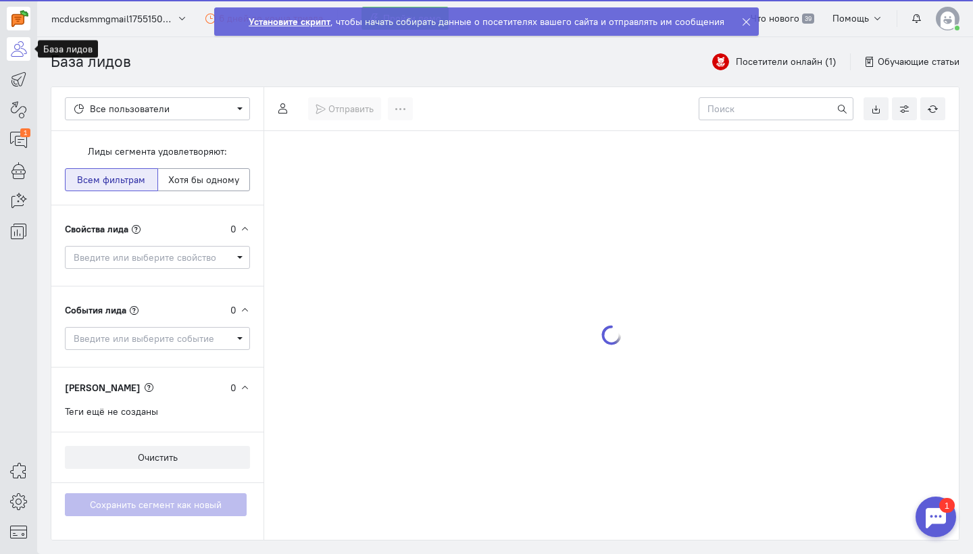
click at [21, 20] on img at bounding box center [19, 18] width 17 height 17
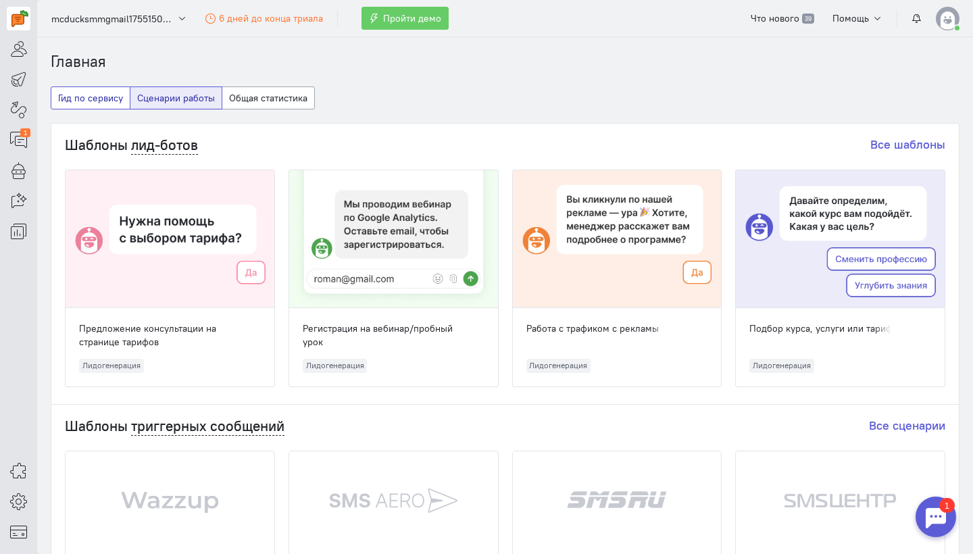
click at [103, 106] on button "Гид по сервису" at bounding box center [91, 97] width 80 height 23
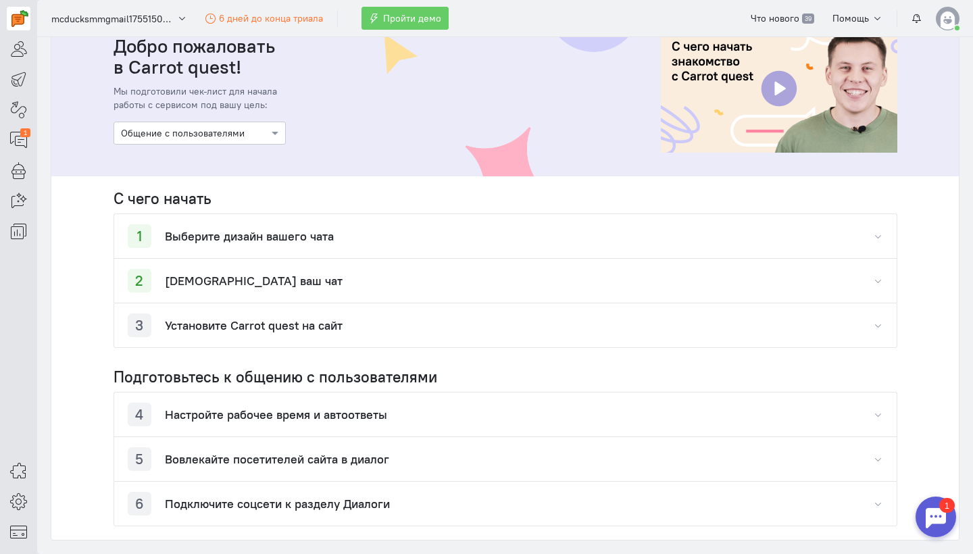
scroll to position [120, 0]
click at [224, 288] on div "2 Протестируйте ваш чат" at bounding box center [235, 280] width 215 height 24
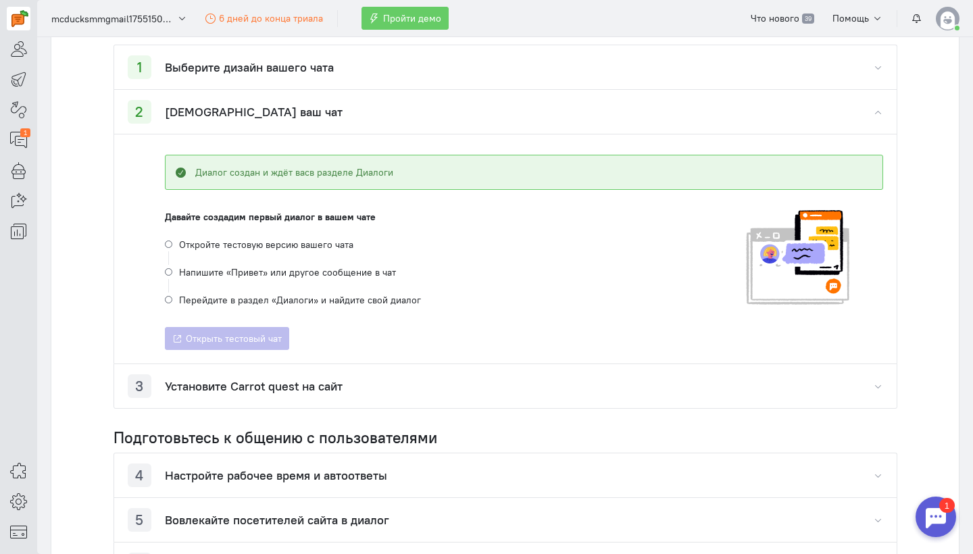
scroll to position [291, 0]
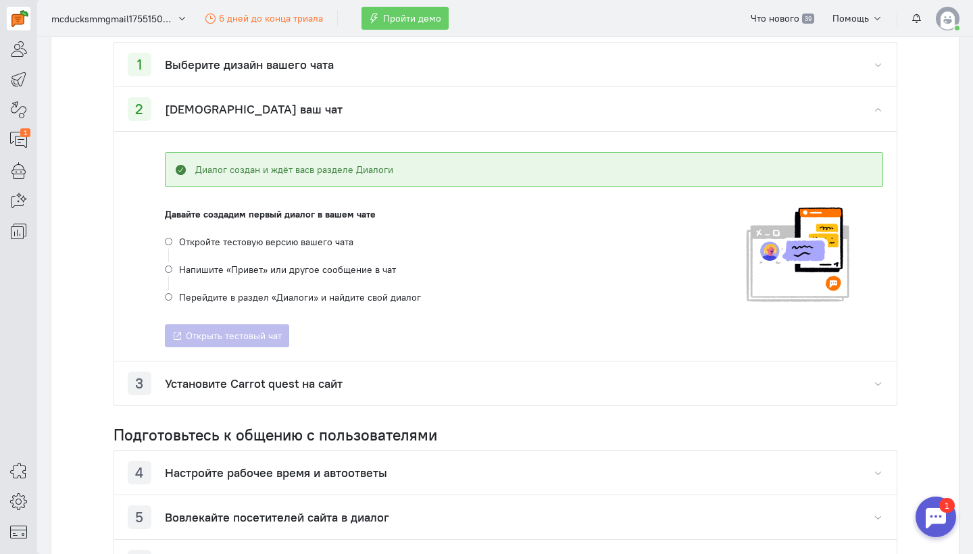
click at [244, 387] on h4 "Установите Carrot quest на сайт" at bounding box center [254, 384] width 178 height 14
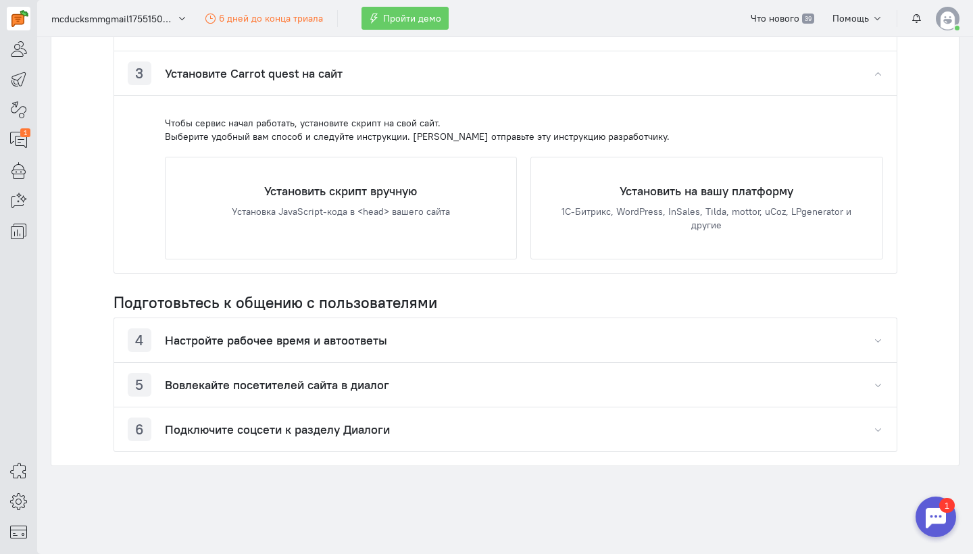
scroll to position [600, 0]
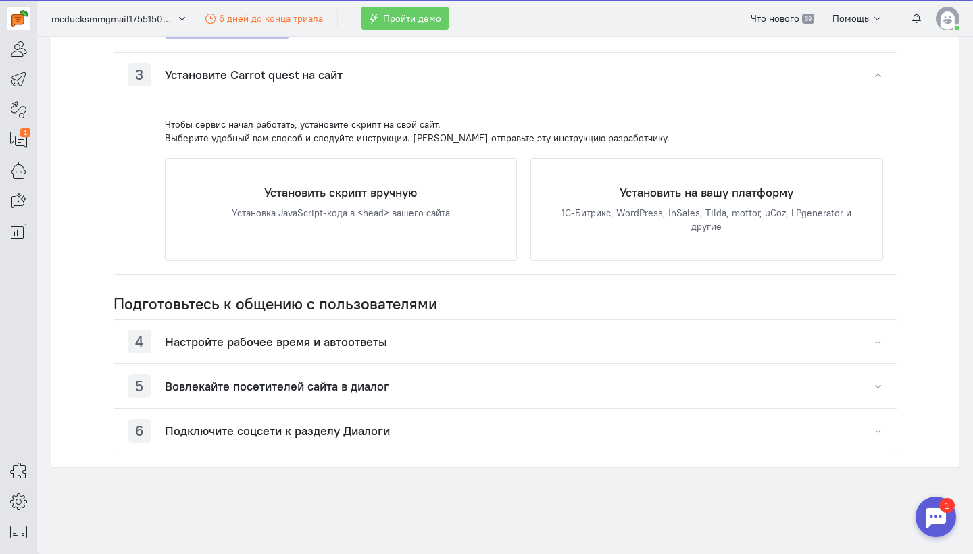
click at [278, 337] on h4 "Настройте рабочее время и автоответы" at bounding box center [276, 342] width 222 height 14
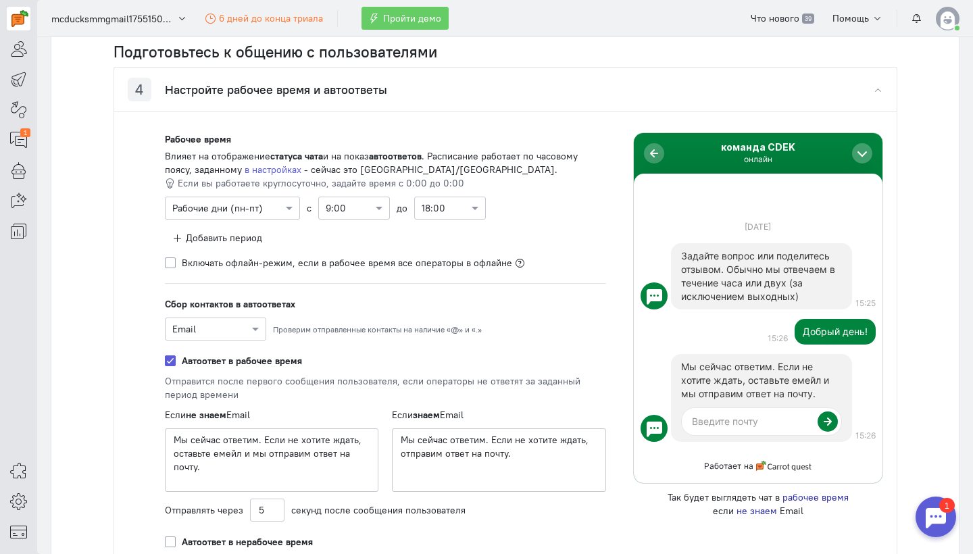
scroll to position [857, 0]
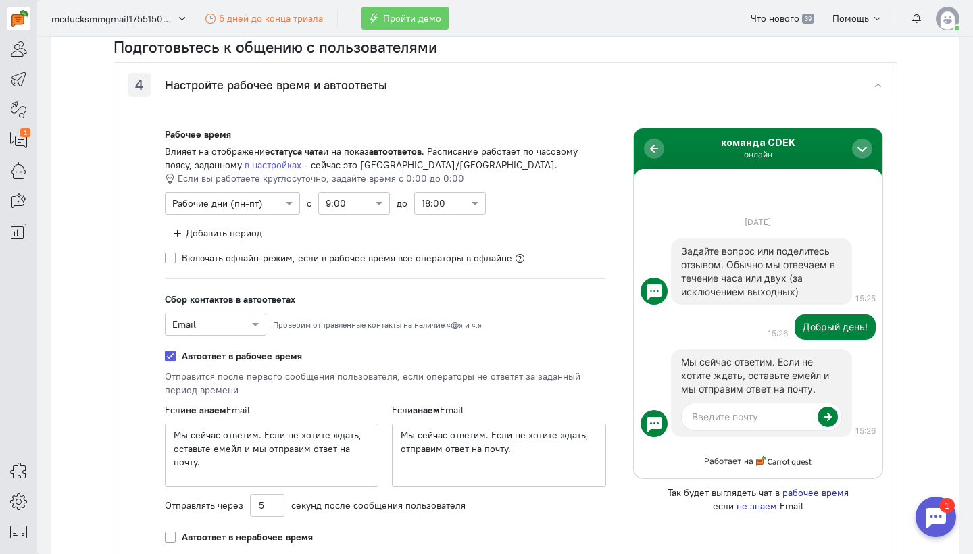
click at [216, 324] on div at bounding box center [216, 324] width 100 height 14
click at [209, 370] on div "Телефон" at bounding box center [215, 371] width 101 height 24
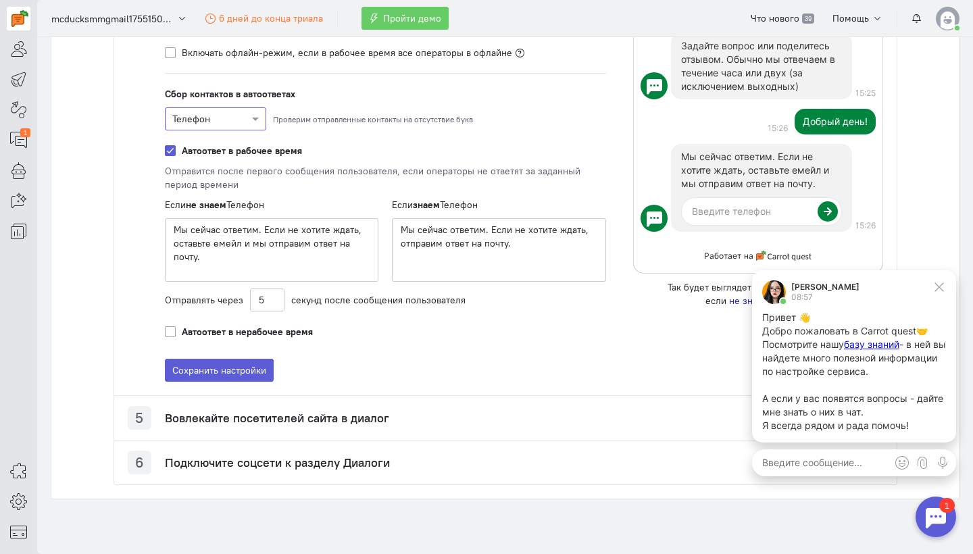
scroll to position [1065, 0]
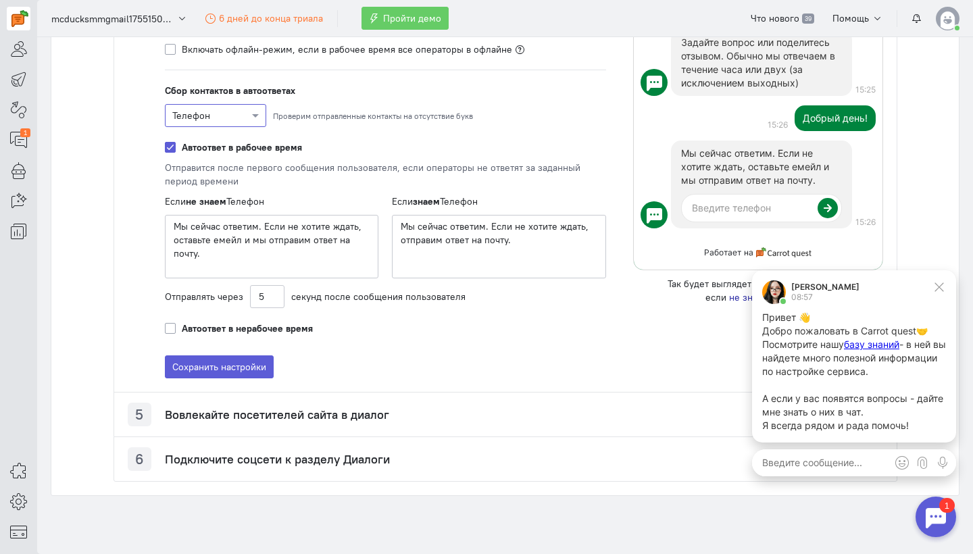
click at [288, 413] on h4 "Вовлекайте посетителей сайта в диалог" at bounding box center [277, 415] width 224 height 14
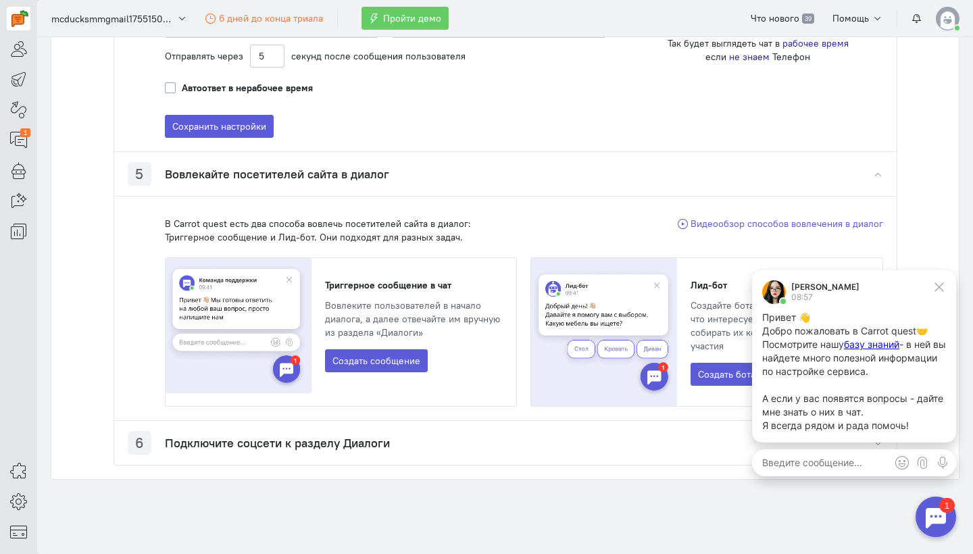
scroll to position [1305, 0]
click at [289, 437] on h4 "Подключите соцсети к разделу Диалоги" at bounding box center [277, 444] width 225 height 14
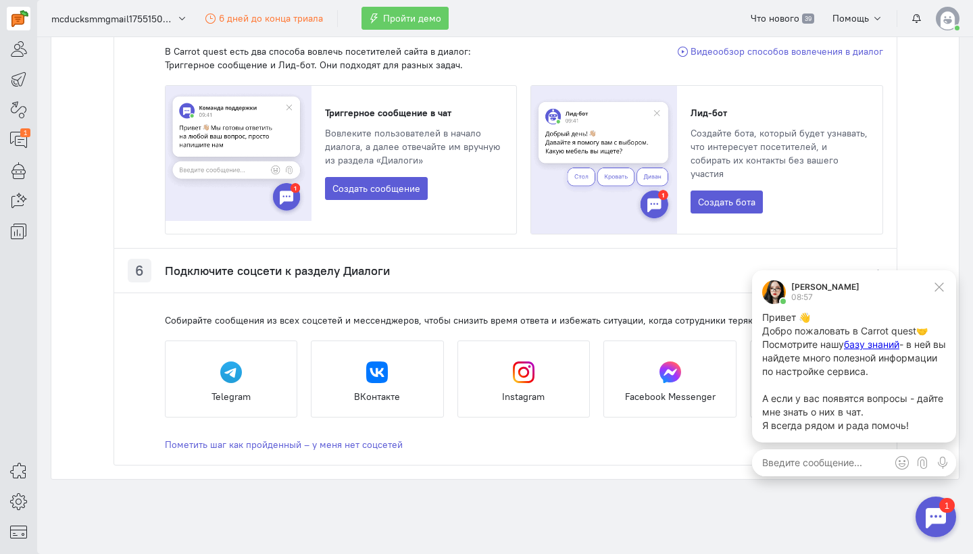
scroll to position [1478, 0]
click at [711, 51] on span "Видеообзор способов вовлечения в диалог" at bounding box center [786, 52] width 193 height 12
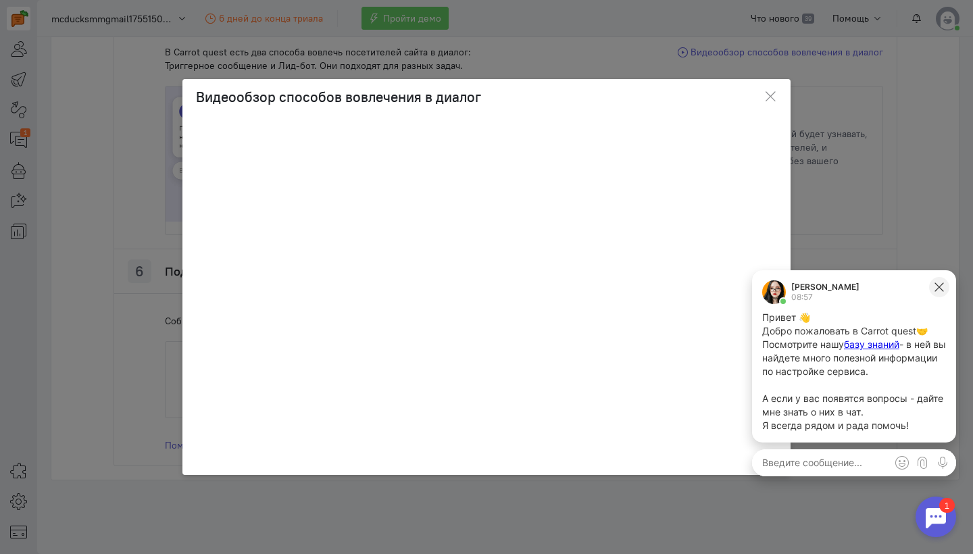
click at [939, 286] on icon at bounding box center [939, 287] width 12 height 12
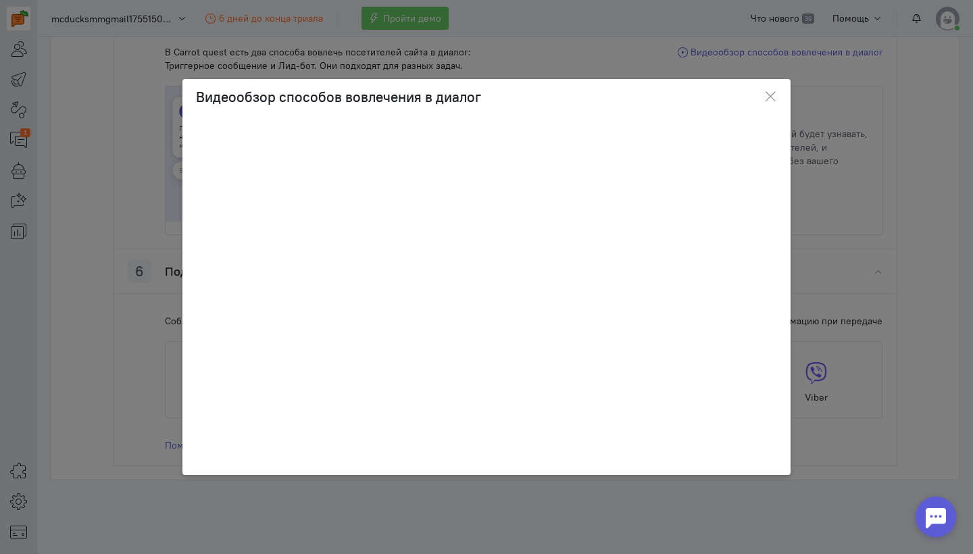
click at [935, 513] on div at bounding box center [935, 517] width 41 height 41
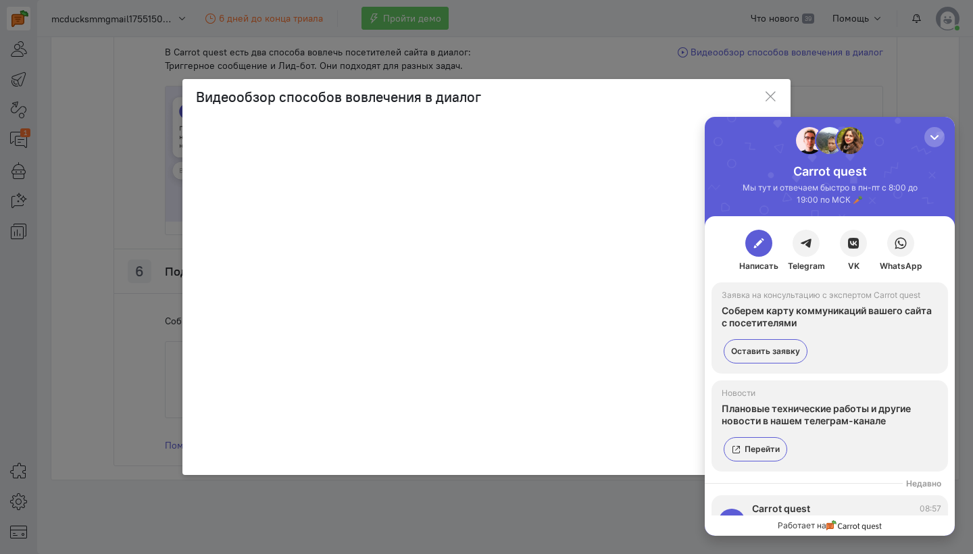
scroll to position [0, 0]
click at [935, 136] on div "button" at bounding box center [935, 137] width 14 height 14
